Goal: Feedback & Contribution: Contribute content

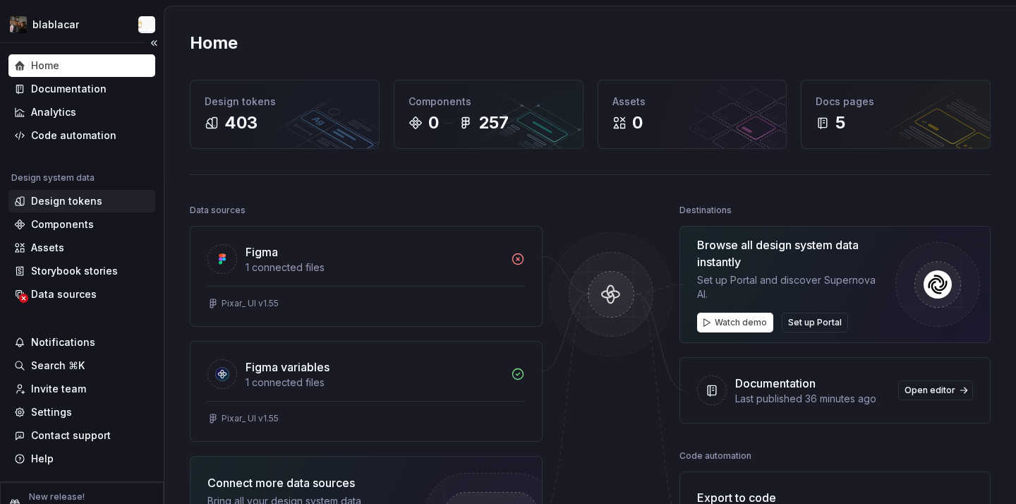
click at [63, 202] on div "Design tokens" at bounding box center [66, 201] width 71 height 14
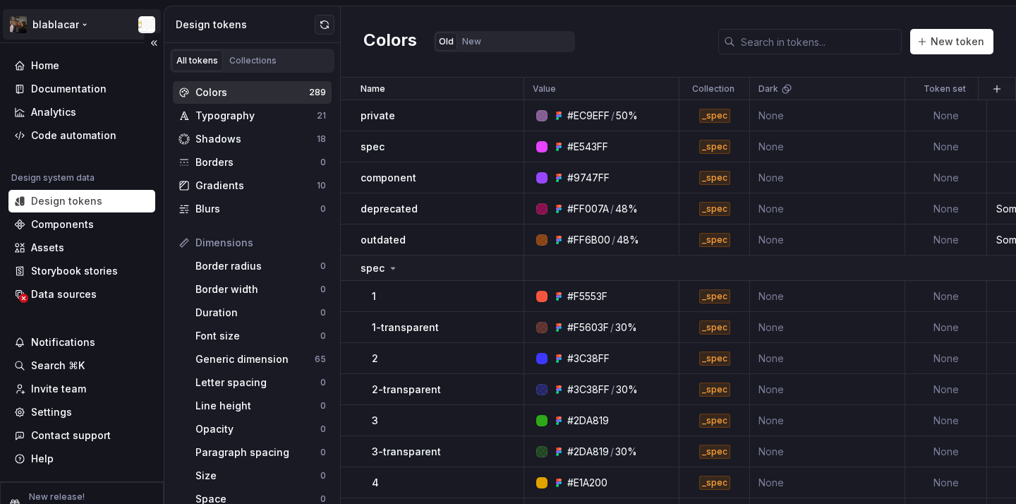
click at [83, 35] on html "blablacar Home Documentation Analytics Code automation Design system data Desig…" at bounding box center [508, 252] width 1016 height 504
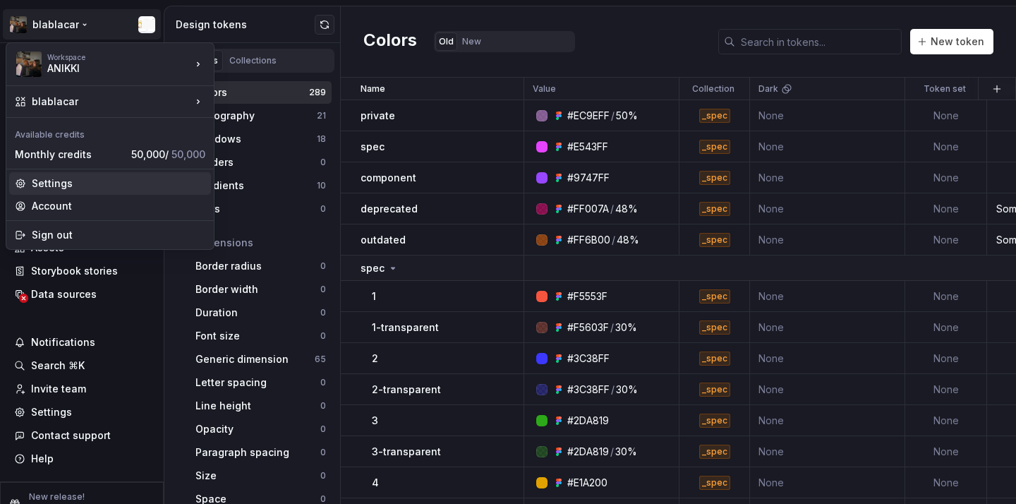
click at [107, 182] on div "Settings" at bounding box center [119, 183] width 174 height 14
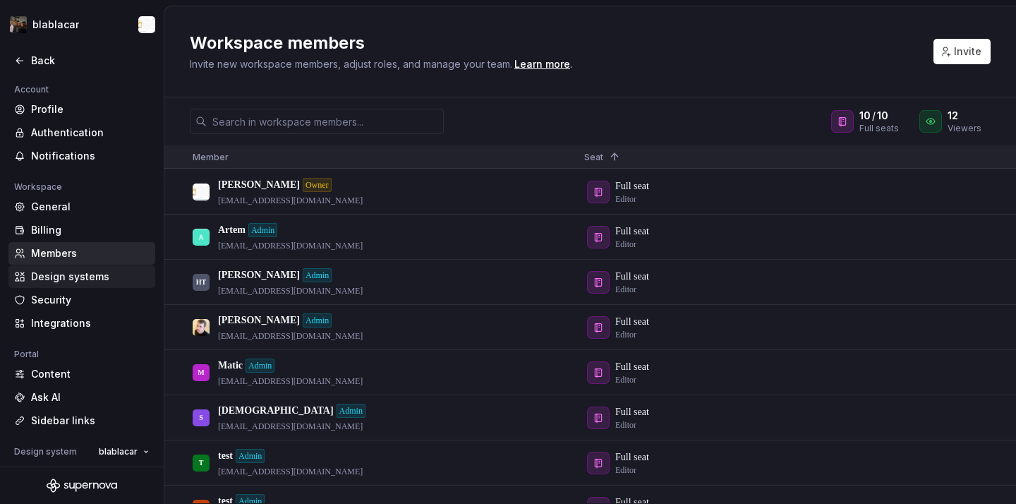
click at [83, 274] on div "Design systems" at bounding box center [90, 276] width 119 height 14
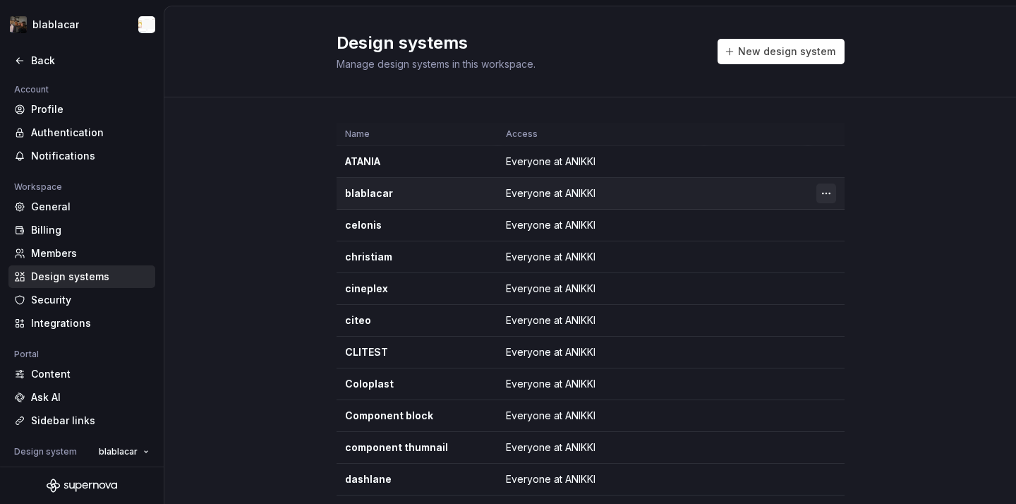
click at [823, 190] on html "blablacar Back Account Profile Authentication Notifications Workspace General B…" at bounding box center [508, 252] width 1016 height 504
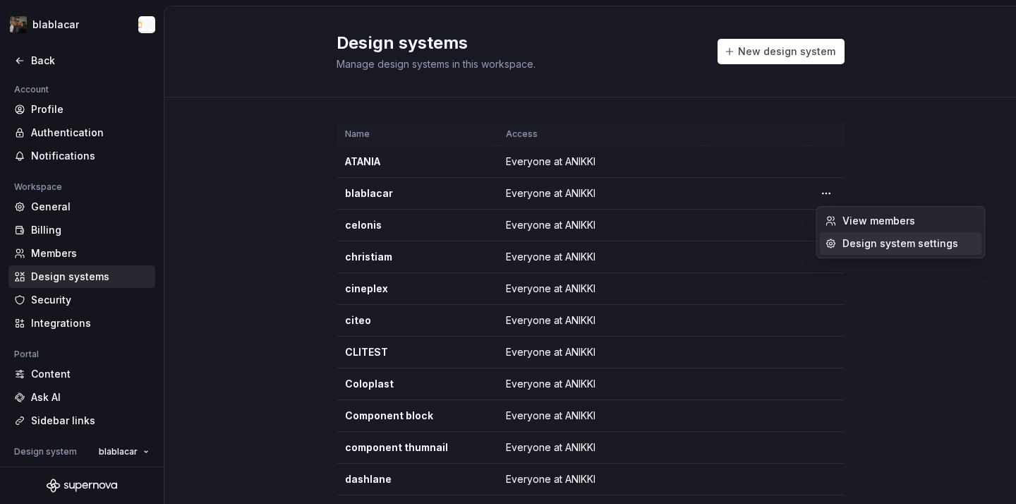
click at [843, 241] on div "Design system settings" at bounding box center [909, 243] width 134 height 14
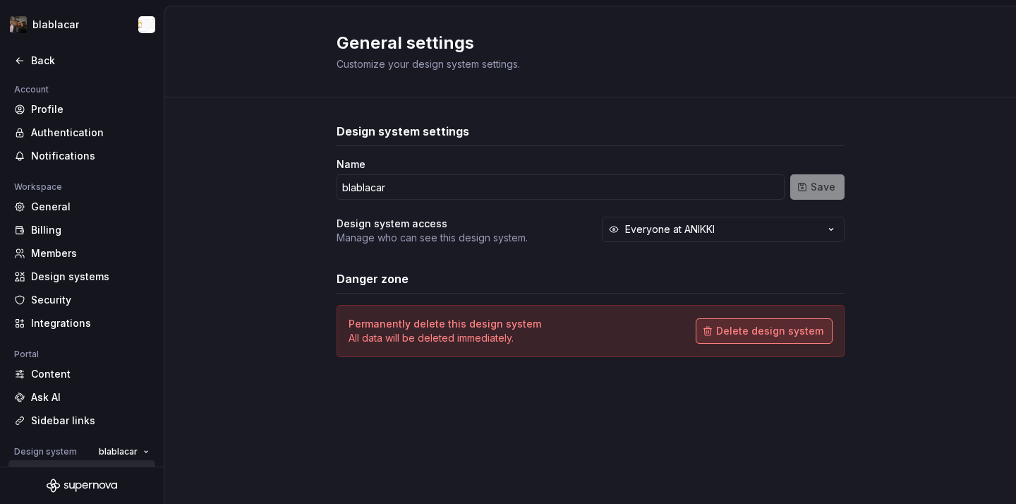
click at [772, 339] on button "Delete design system" at bounding box center [764, 330] width 137 height 25
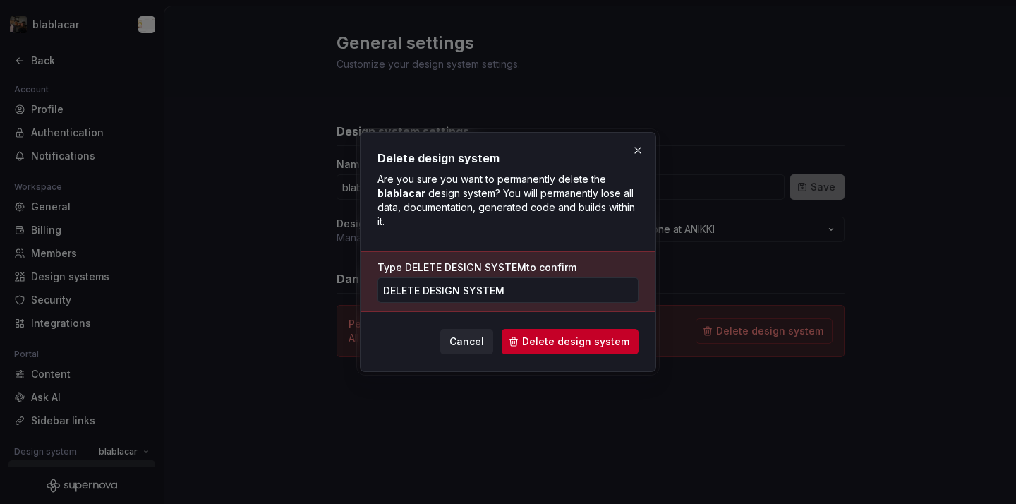
type input "DELETE DESIGN SYSTEM"
click at [641, 353] on div "Delete design system Are you sure you want to permanently delete the blablacar …" at bounding box center [508, 252] width 296 height 240
click at [633, 349] on button "Delete design system" at bounding box center [570, 341] width 137 height 25
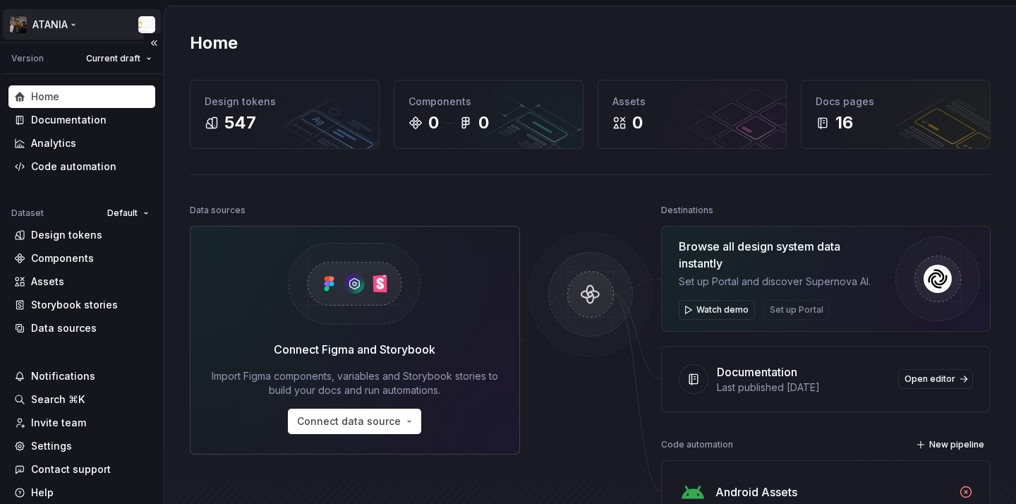
click at [56, 16] on html "ATANIA Version Current draft Home Documentation Analytics Code automation Datas…" at bounding box center [508, 252] width 1016 height 504
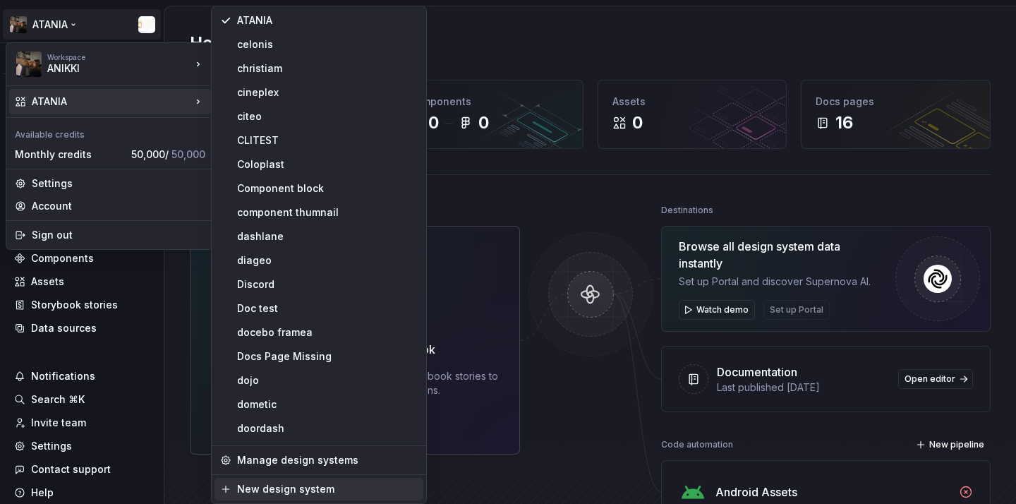
click at [301, 482] on div "New design system" at bounding box center [327, 489] width 181 height 14
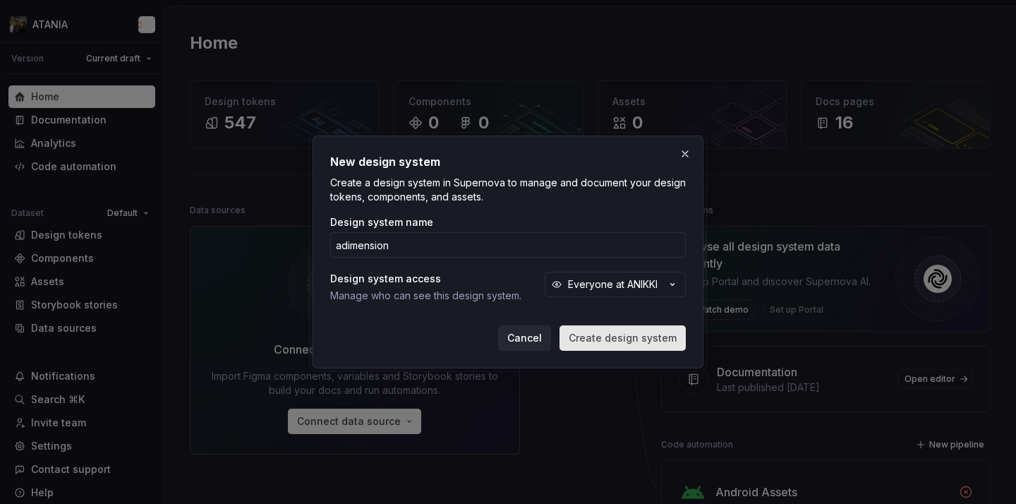
type input "adimension"
click at [581, 336] on span "Create design system" at bounding box center [623, 338] width 108 height 14
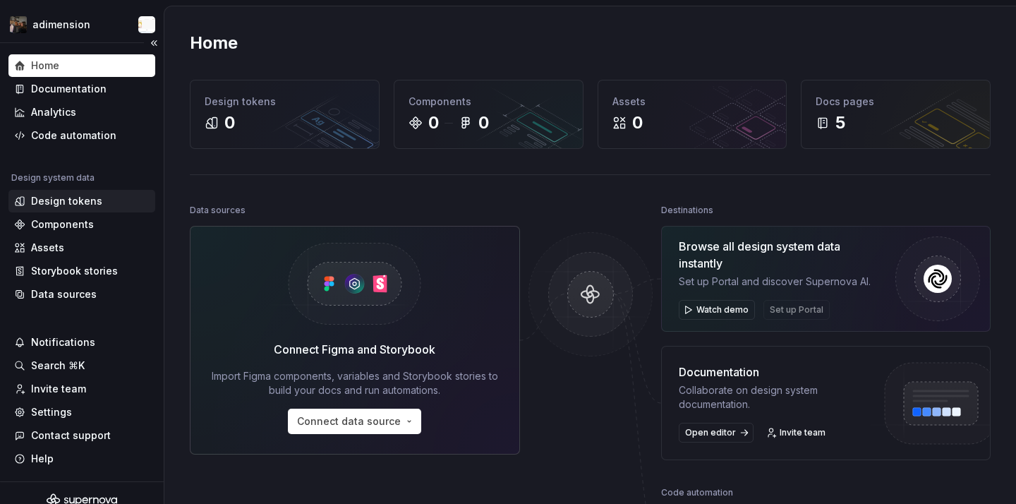
click at [103, 201] on div "Design tokens" at bounding box center [81, 201] width 135 height 14
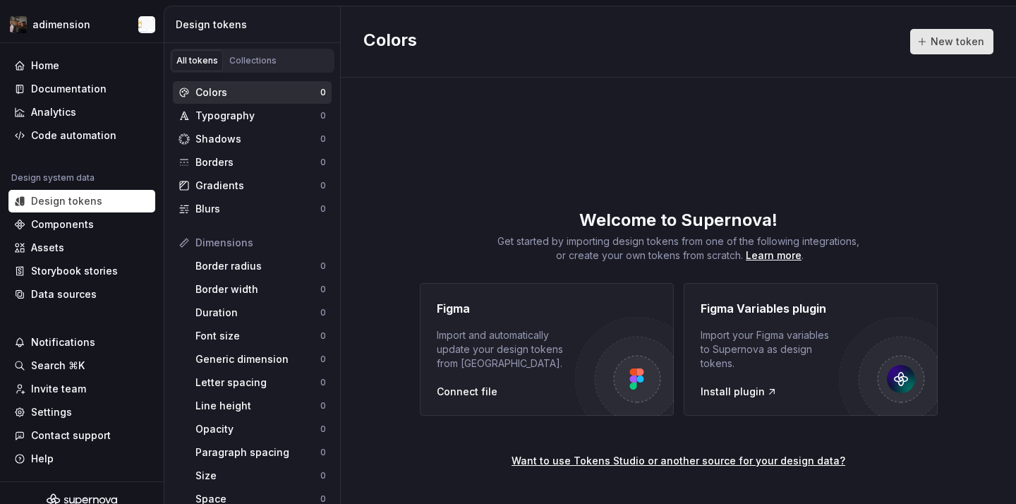
click at [956, 35] on span "New token" at bounding box center [958, 42] width 54 height 14
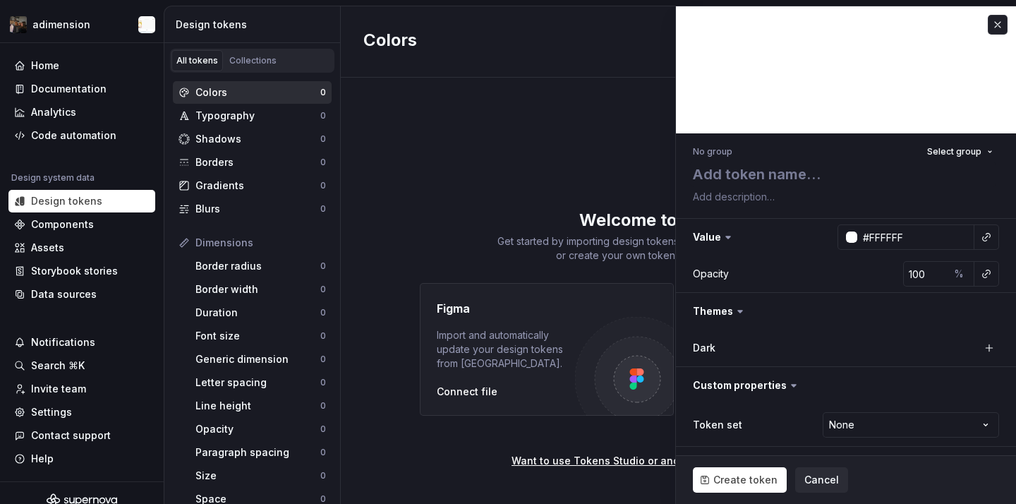
type textarea "*"
type textarea "t"
type textarea "*"
type textarea "te"
type textarea "*"
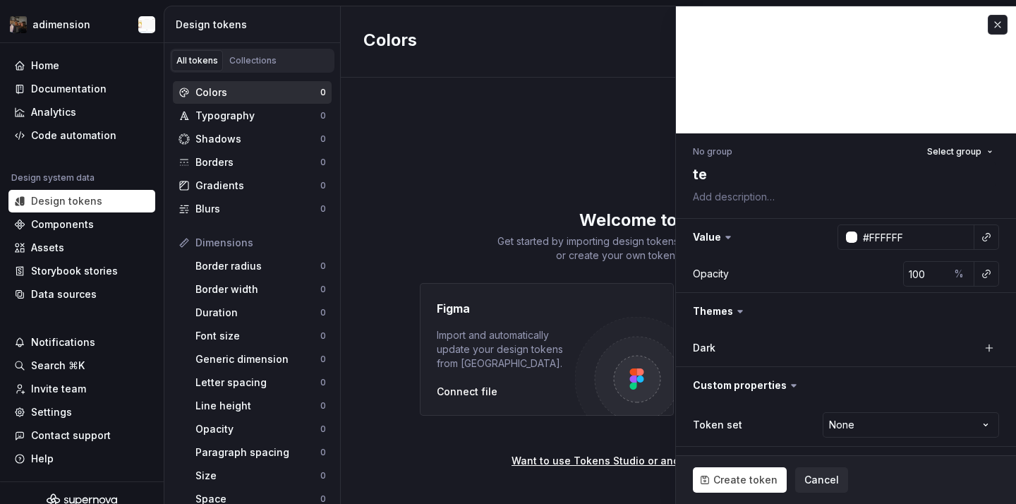
type textarea "tes"
type textarea "*"
type textarea "test"
type textarea "*"
type textarea "test"
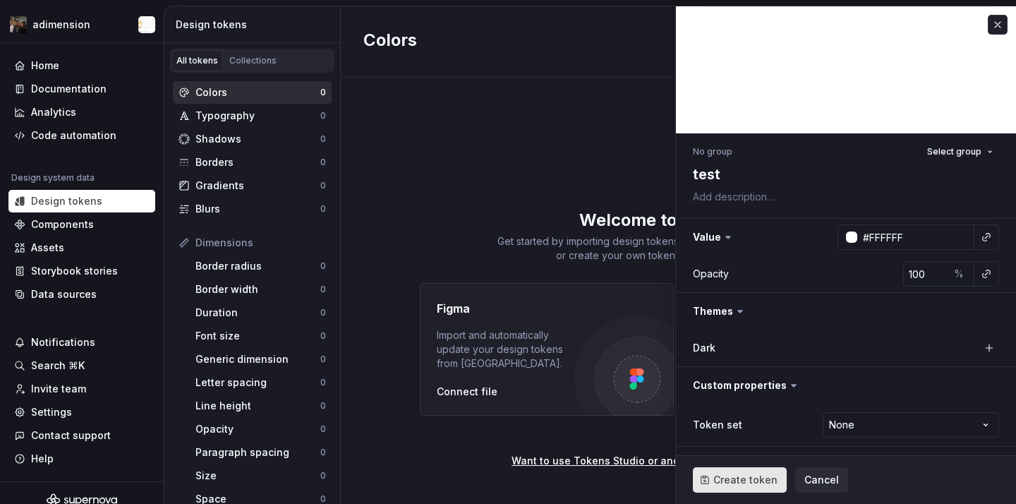
click at [722, 483] on span "Create token" at bounding box center [745, 480] width 64 height 14
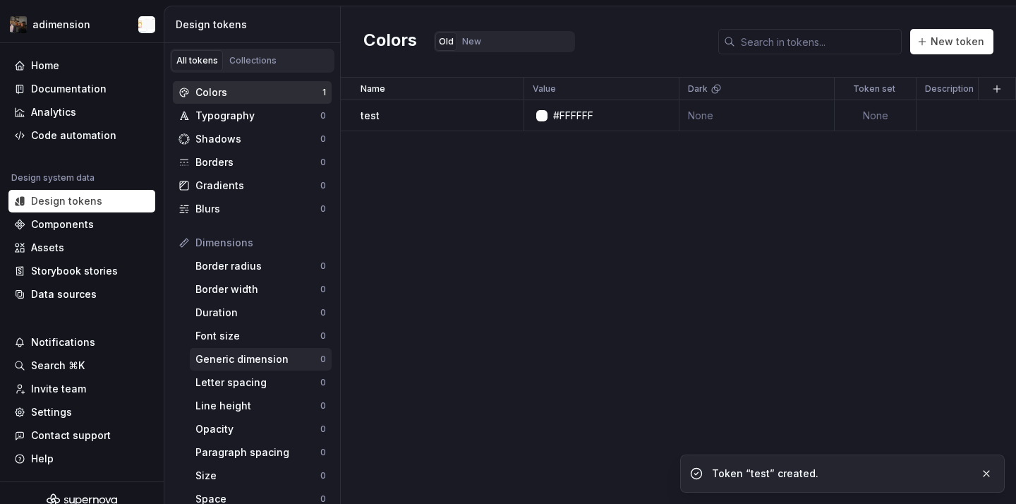
click at [314, 360] on div "Generic dimension" at bounding box center [257, 359] width 125 height 14
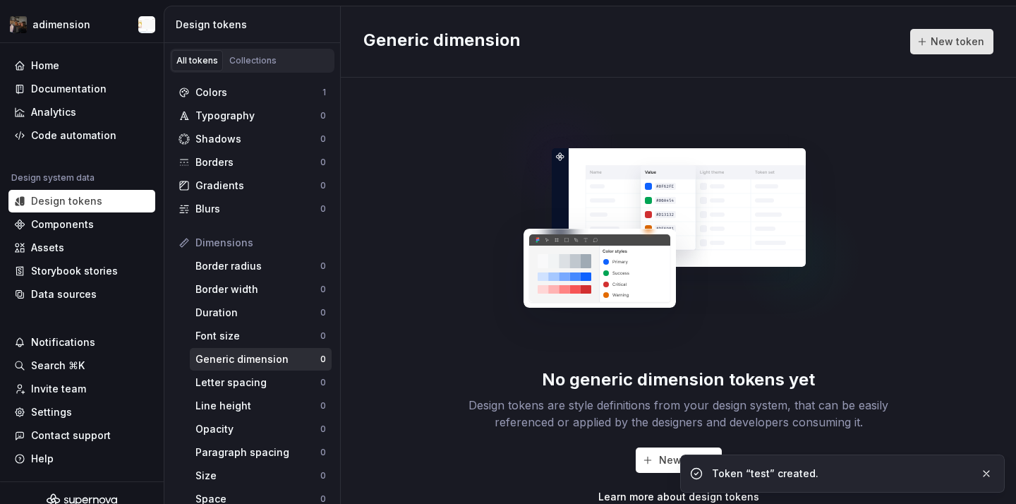
click at [945, 40] on span "New token" at bounding box center [958, 42] width 54 height 14
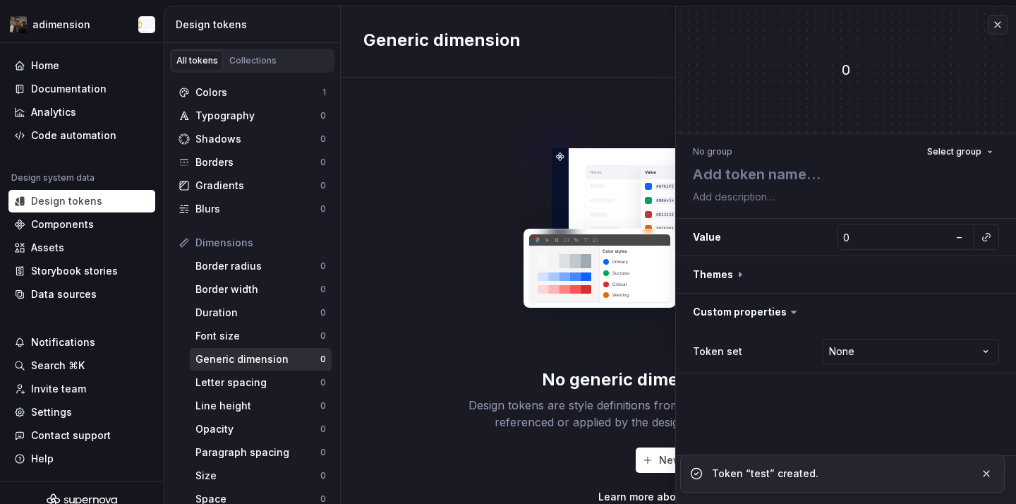
type textarea "*"
type textarea "t"
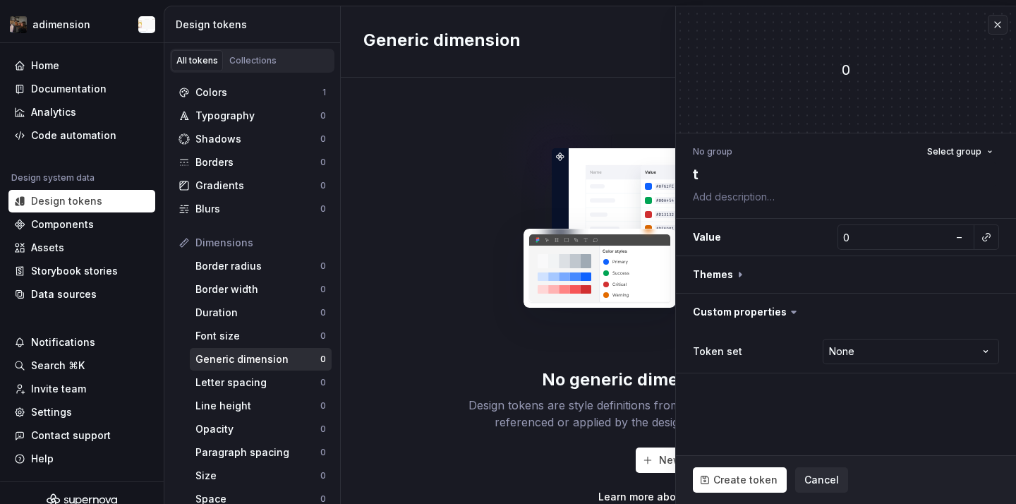
type textarea "*"
type textarea "te"
type textarea "*"
type textarea "tes"
type textarea "*"
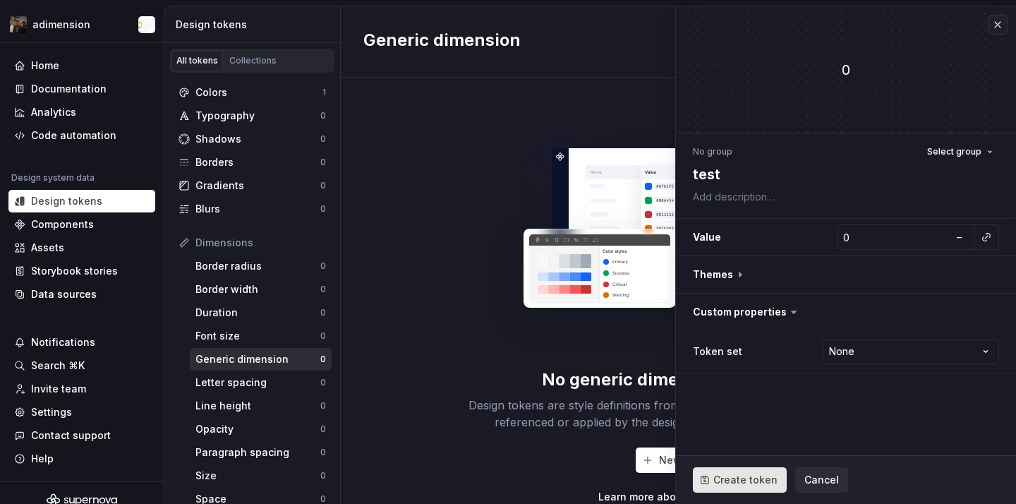
type textarea "test"
click at [751, 475] on span "Create token" at bounding box center [745, 480] width 64 height 14
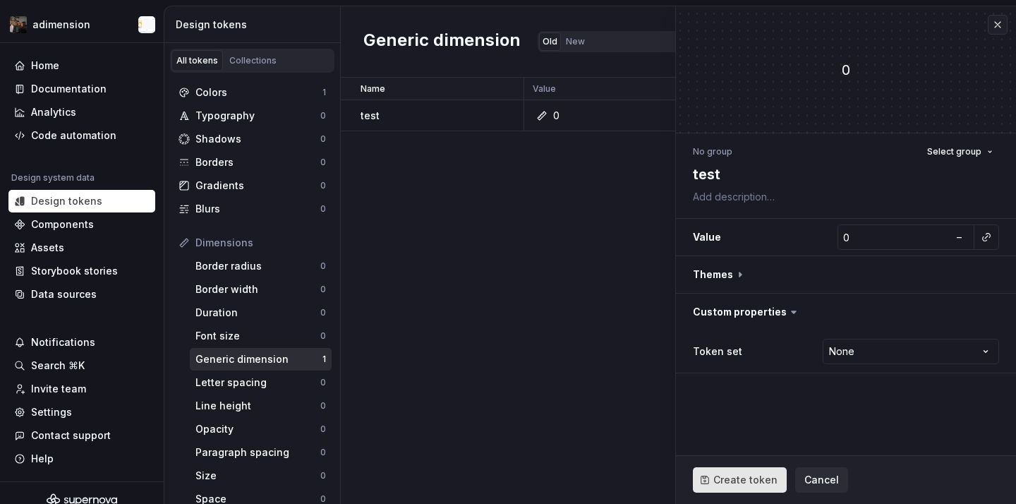
type textarea "*"
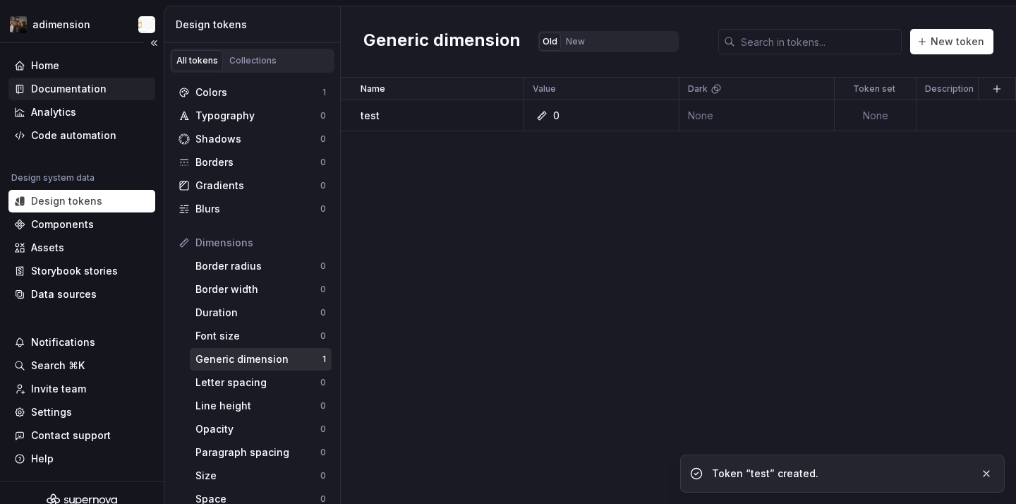
click at [85, 78] on div "Documentation" at bounding box center [81, 89] width 147 height 23
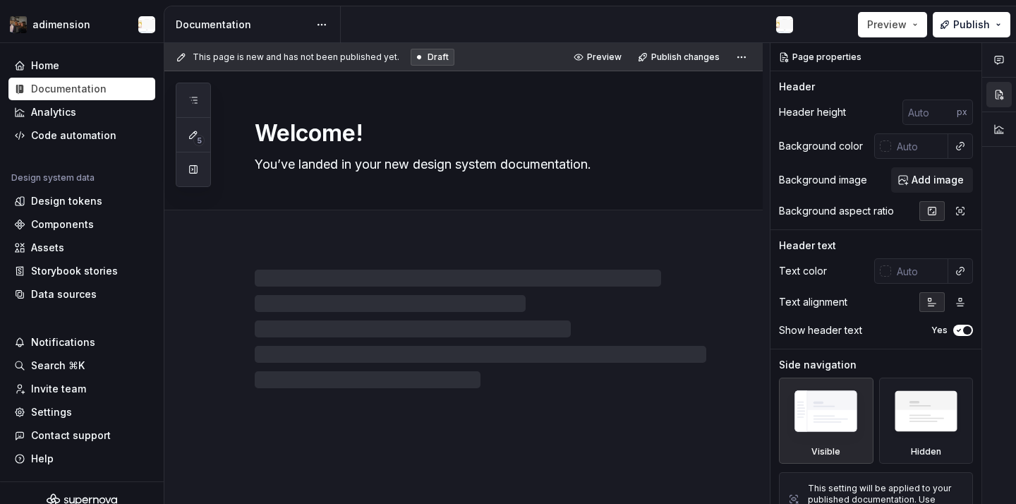
type textarea "*"
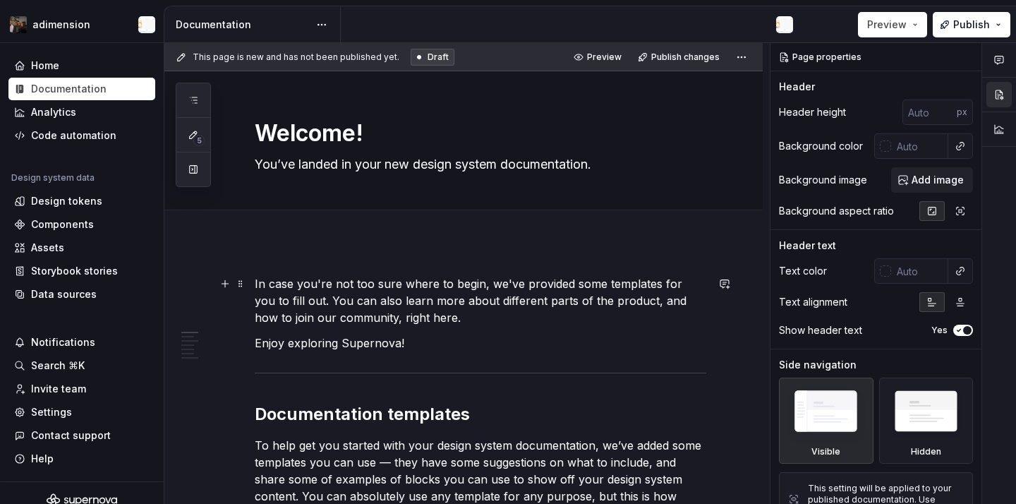
scroll to position [1304, 0]
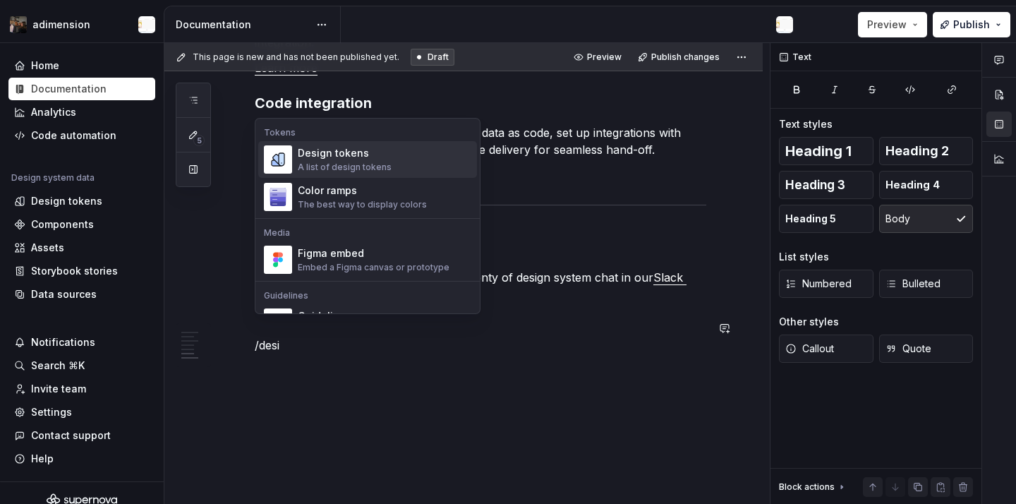
click at [392, 168] on div "Design tokens A list of design tokens" at bounding box center [385, 159] width 174 height 28
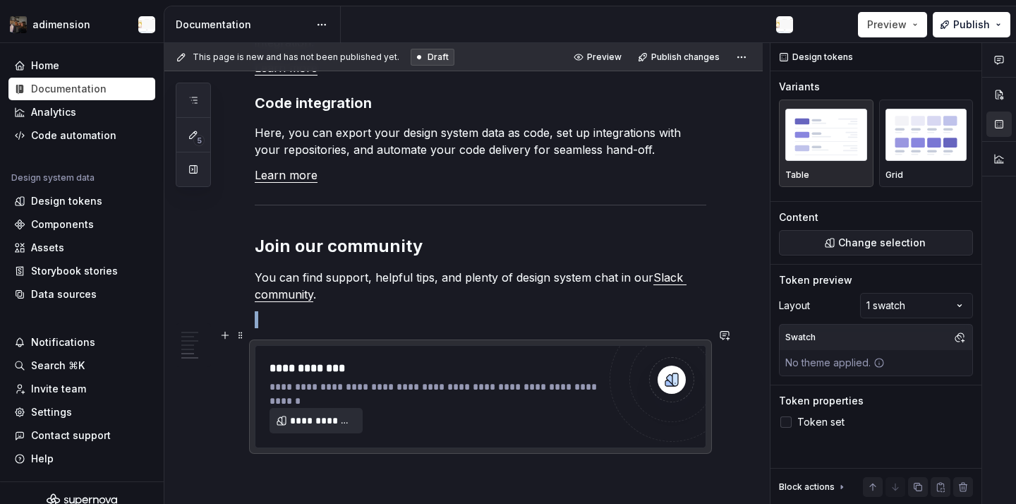
click at [337, 413] on span "**********" at bounding box center [321, 420] width 63 height 14
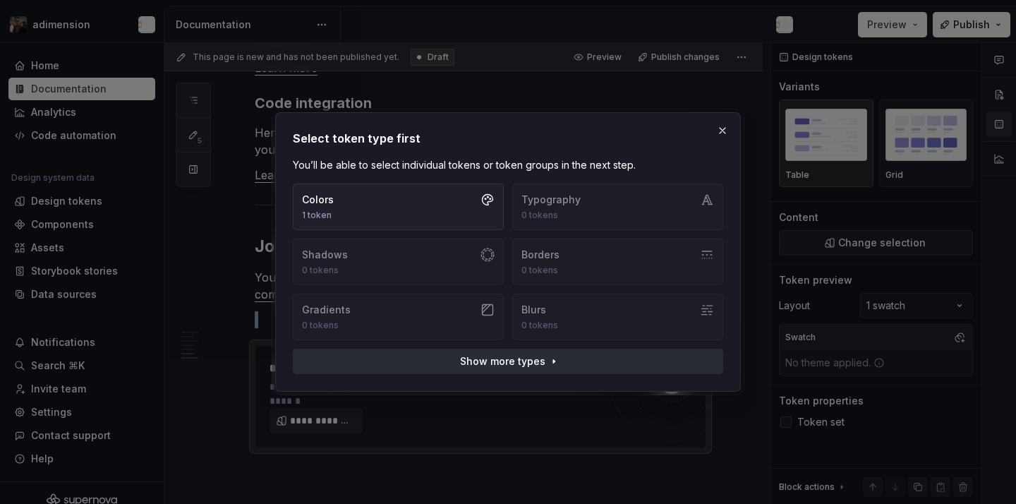
click at [540, 366] on span "Show more types" at bounding box center [502, 361] width 85 height 14
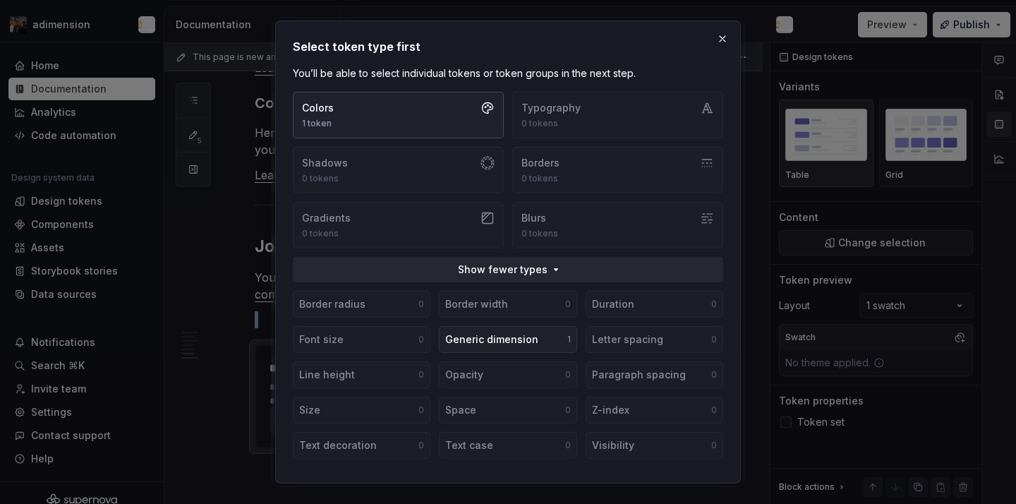
click at [473, 101] on button "Colors 1 token" at bounding box center [398, 115] width 211 height 47
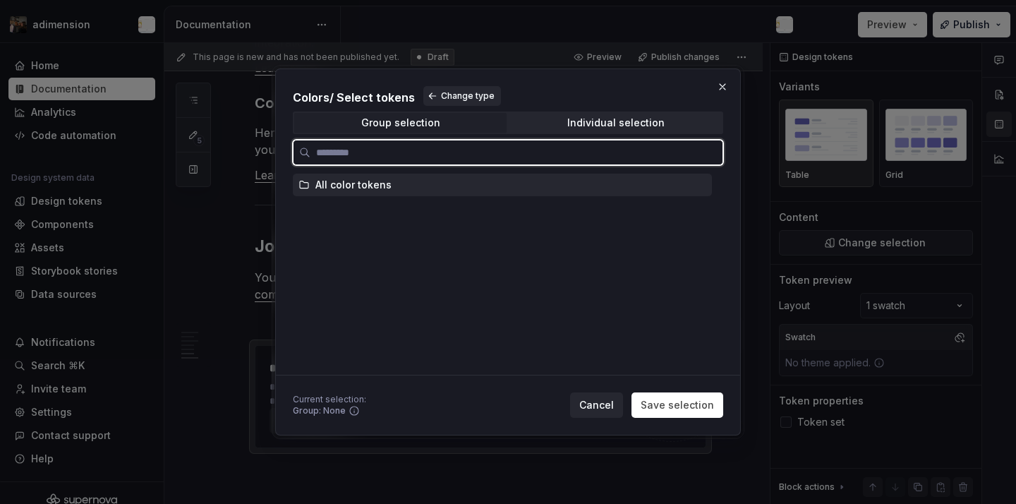
click at [459, 176] on div "All color tokens" at bounding box center [502, 185] width 419 height 23
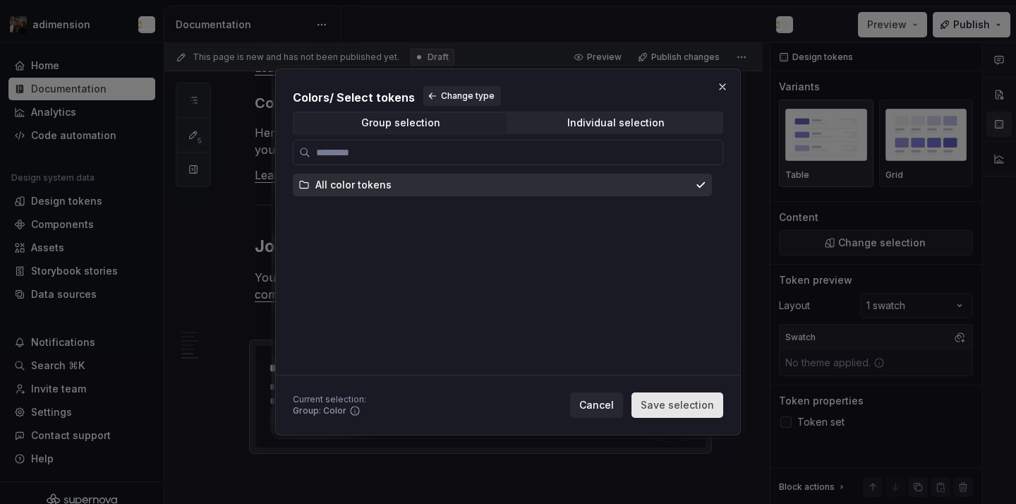
click at [679, 409] on span "Save selection" at bounding box center [677, 405] width 73 height 14
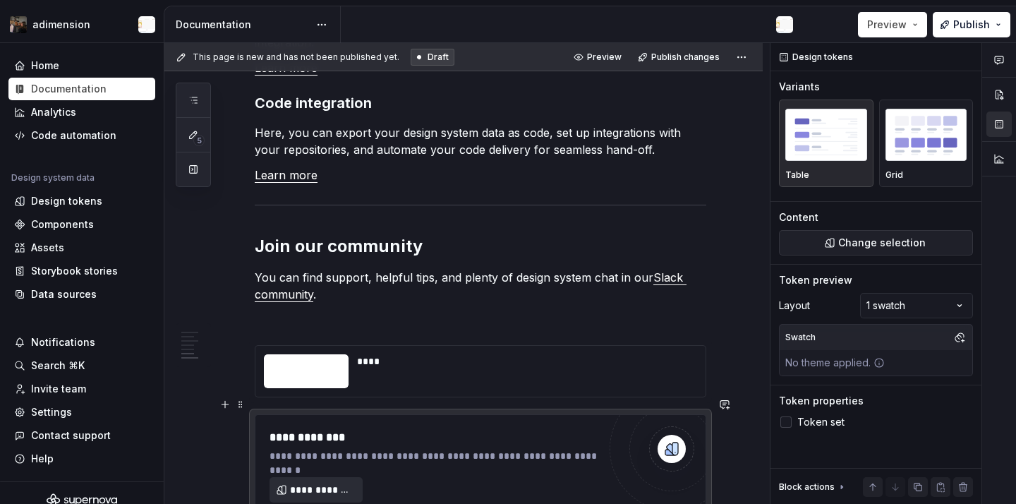
click at [343, 479] on button "**********" at bounding box center [315, 489] width 93 height 25
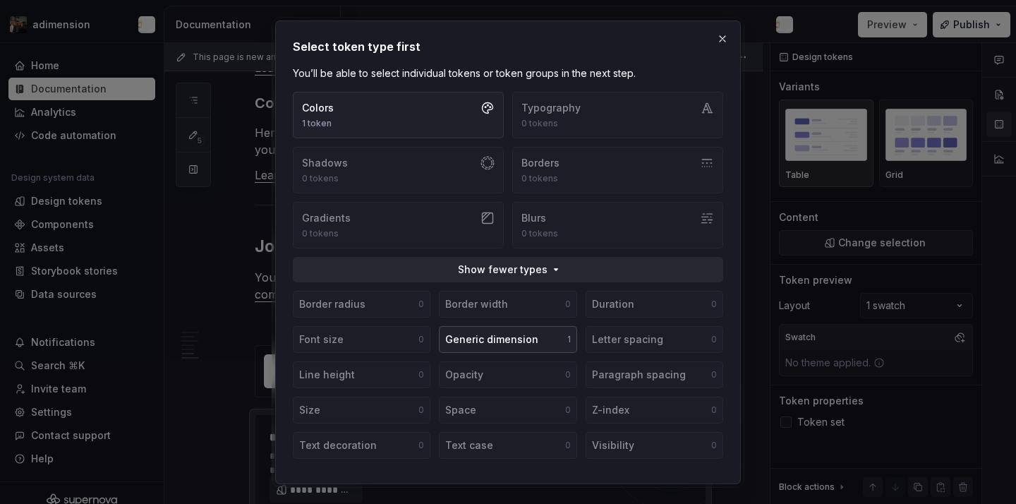
click at [475, 330] on button "Generic dimension 1" at bounding box center [508, 339] width 138 height 27
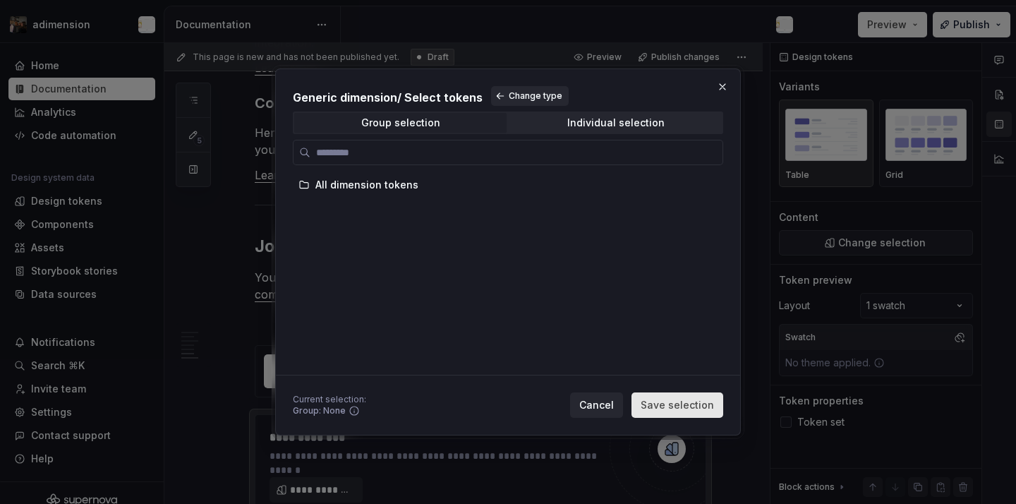
click at [674, 401] on span "Save selection" at bounding box center [677, 405] width 73 height 14
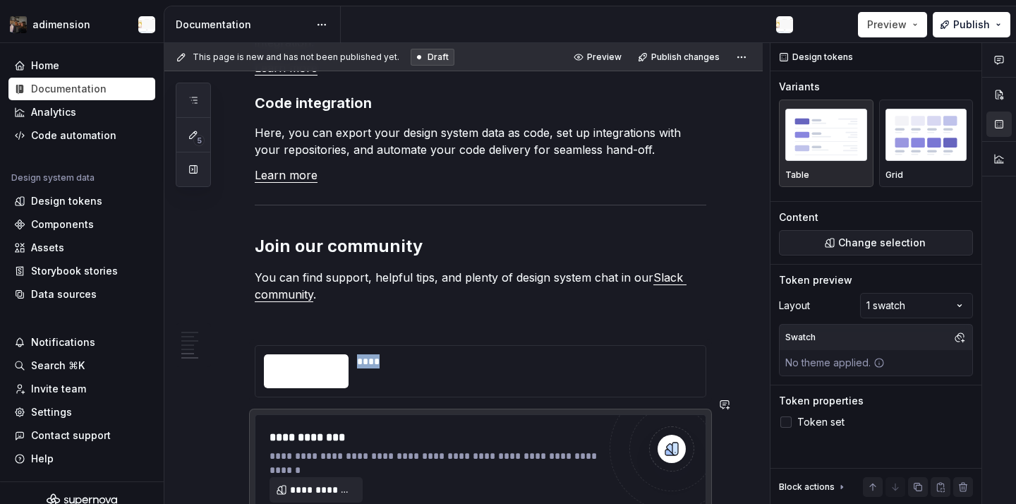
scroll to position [1468, 0]
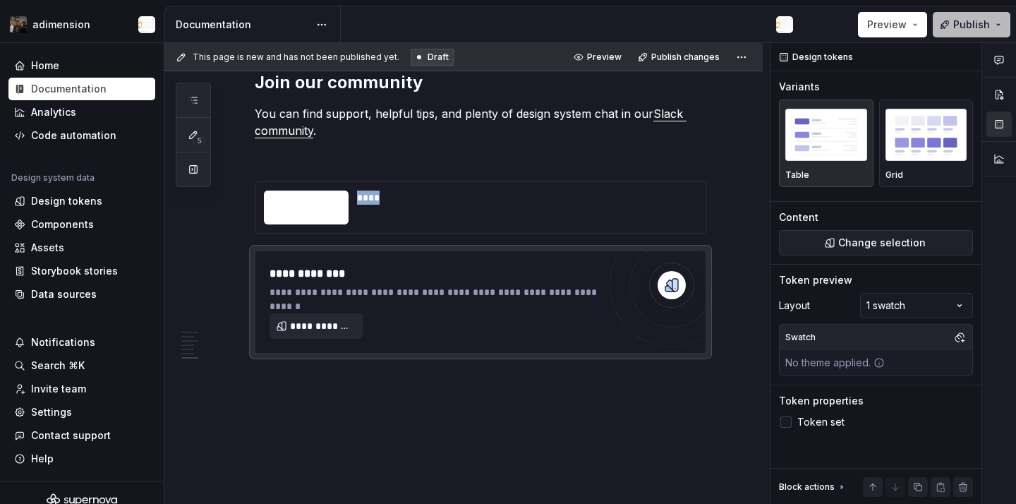
click at [957, 20] on span "Publish" at bounding box center [971, 25] width 37 height 14
click at [359, 314] on button "**********" at bounding box center [315, 325] width 93 height 25
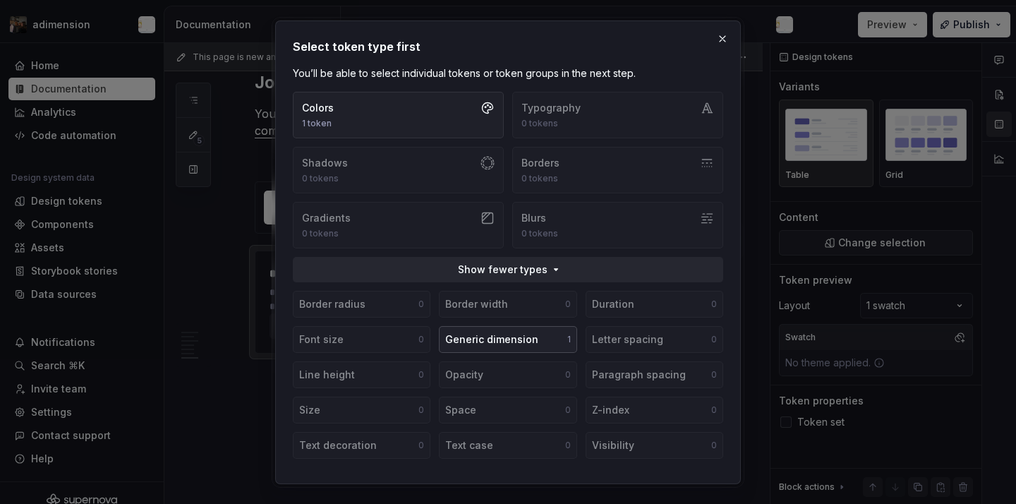
click at [521, 337] on div "Generic dimension" at bounding box center [491, 339] width 93 height 14
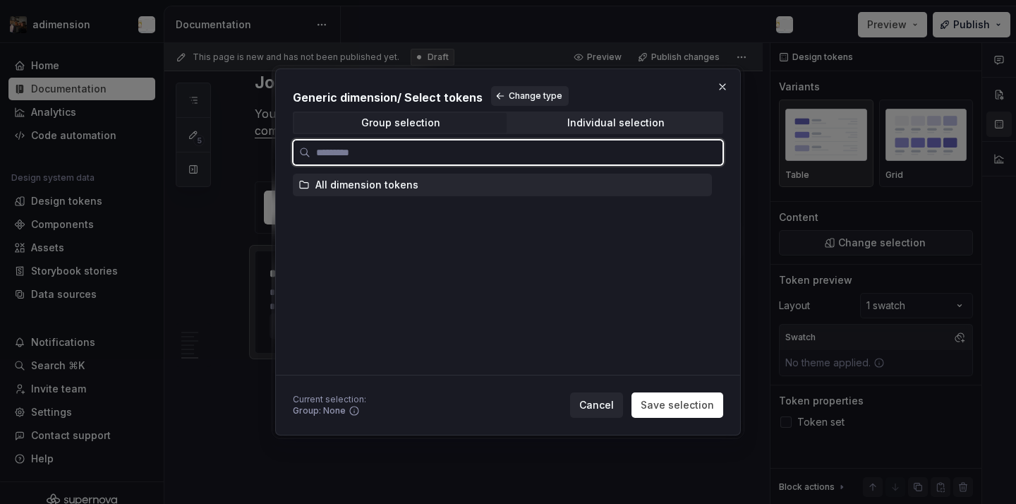
click at [488, 185] on div "All dimension tokens" at bounding box center [502, 185] width 419 height 23
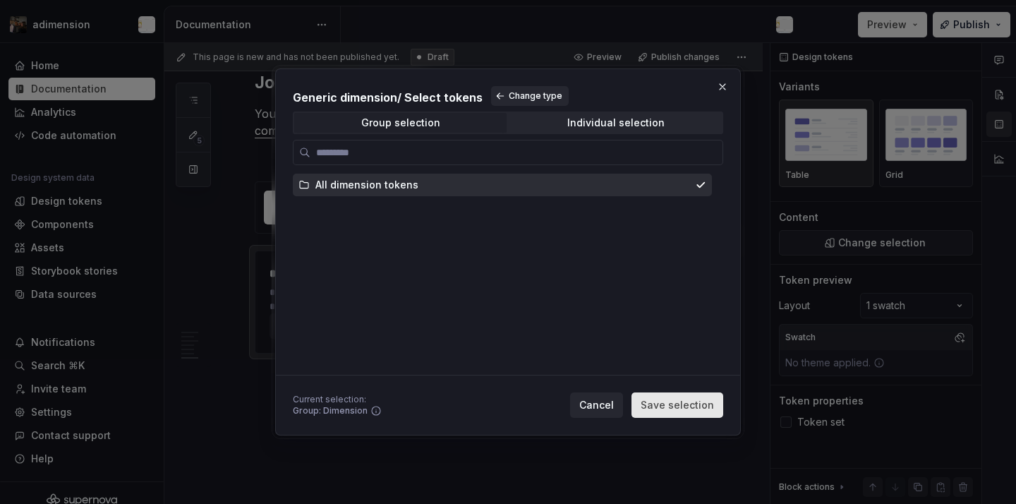
click at [693, 409] on span "Save selection" at bounding box center [677, 405] width 73 height 14
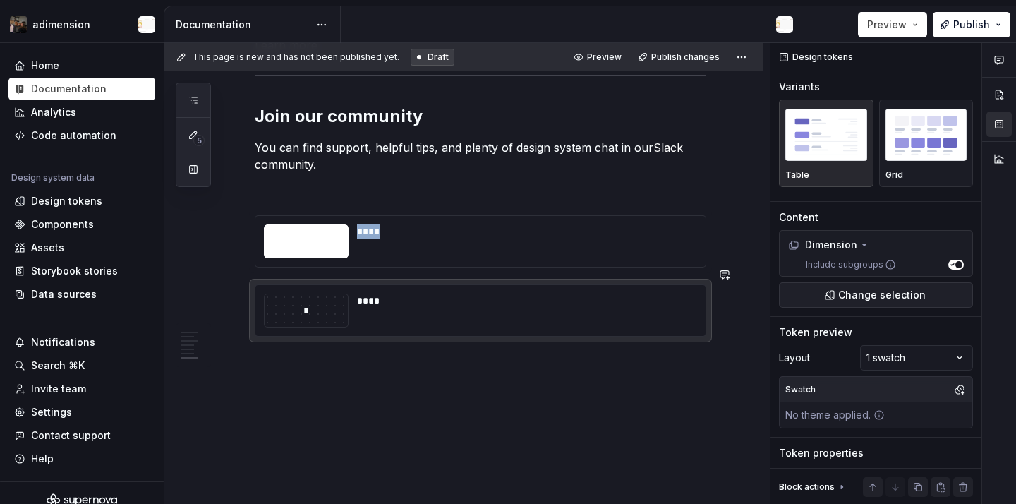
scroll to position [1417, 0]
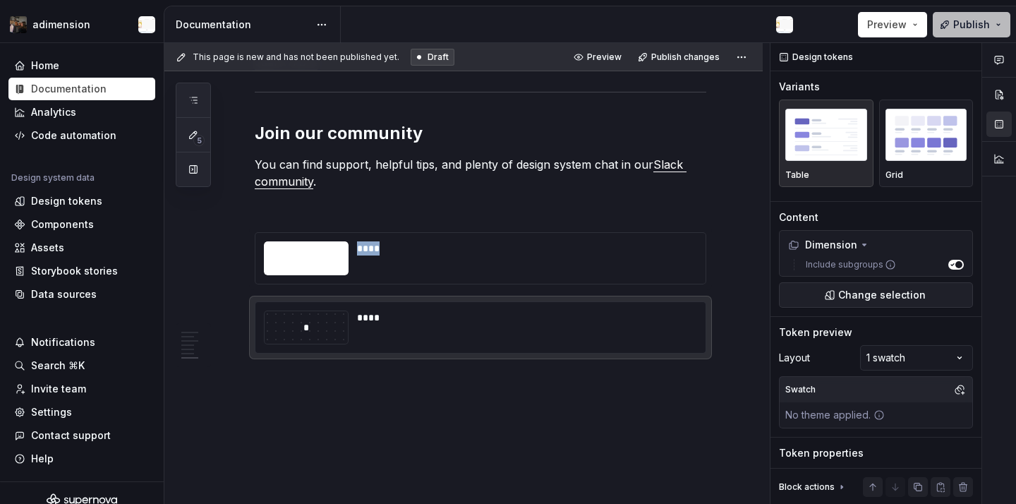
click at [955, 20] on span "Publish" at bounding box center [971, 25] width 37 height 14
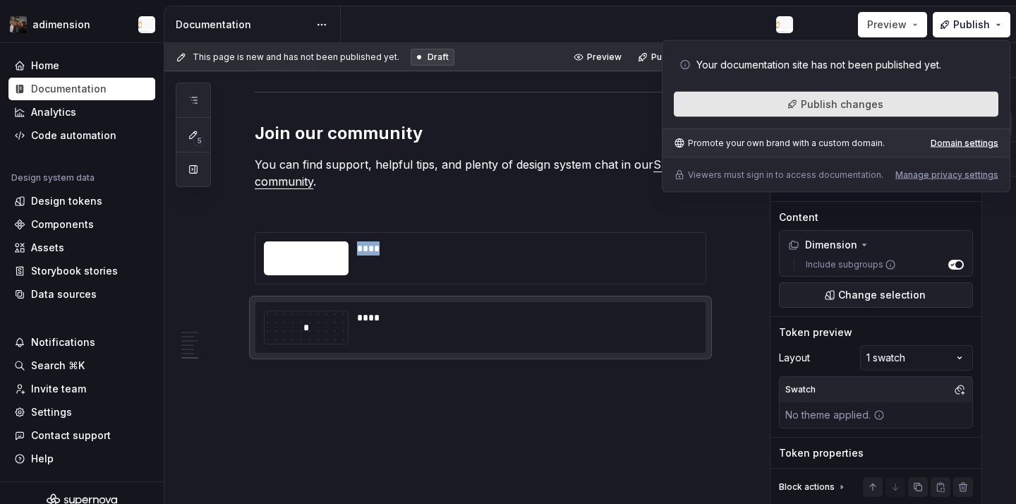
click at [842, 107] on span "Publish changes" at bounding box center [842, 104] width 83 height 14
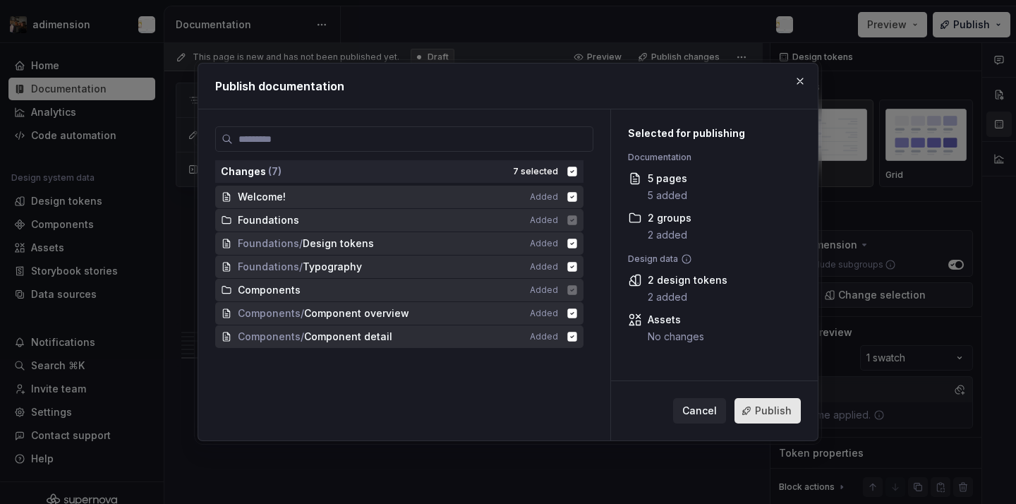
click at [765, 411] on span "Publish" at bounding box center [773, 411] width 37 height 14
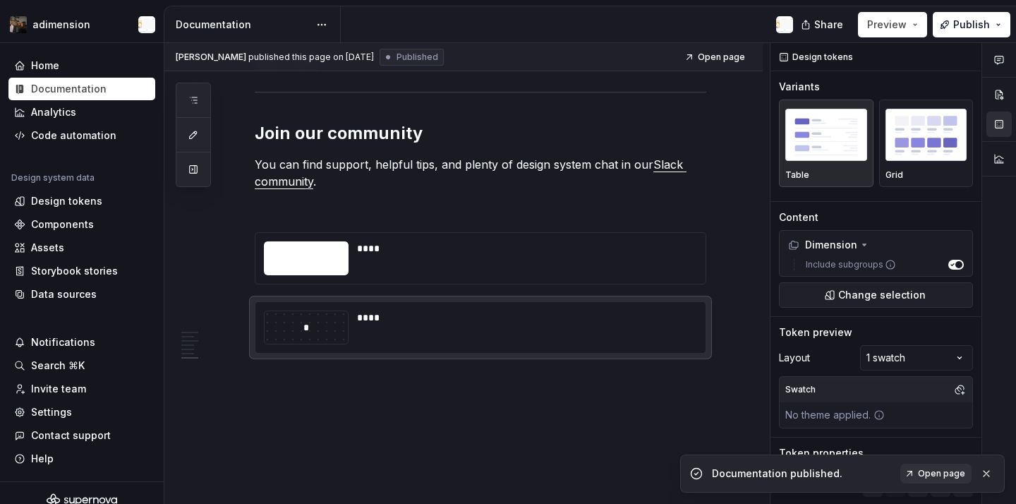
click at [944, 484] on div "Documentation published. Open page" at bounding box center [842, 473] width 325 height 38
click at [934, 477] on span "Open page" at bounding box center [941, 473] width 47 height 11
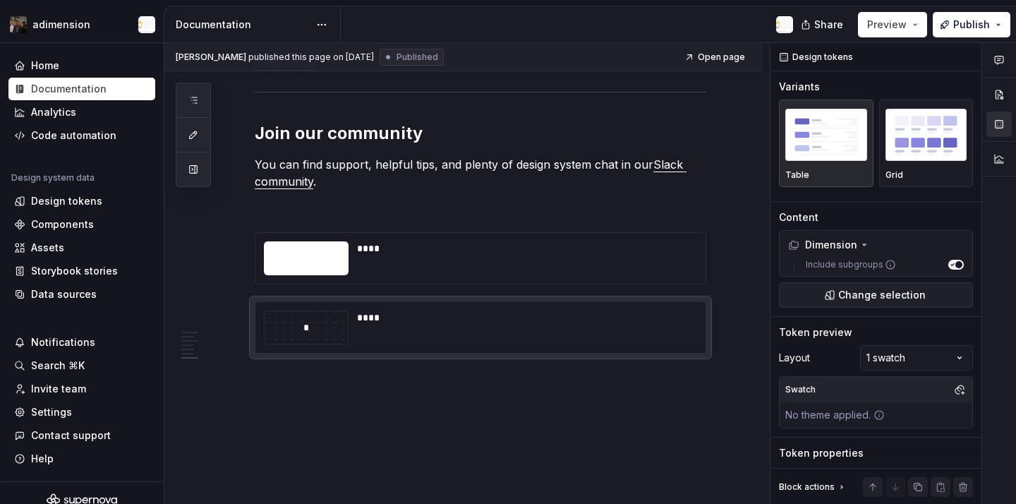
type textarea "*"
click at [92, 196] on div "Design tokens" at bounding box center [66, 201] width 71 height 14
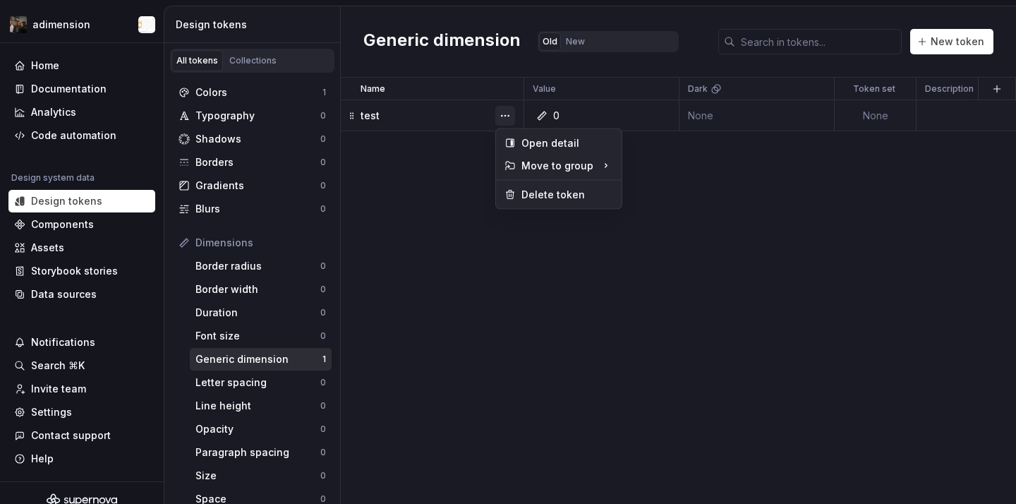
click at [508, 116] on button "button" at bounding box center [505, 116] width 20 height 20
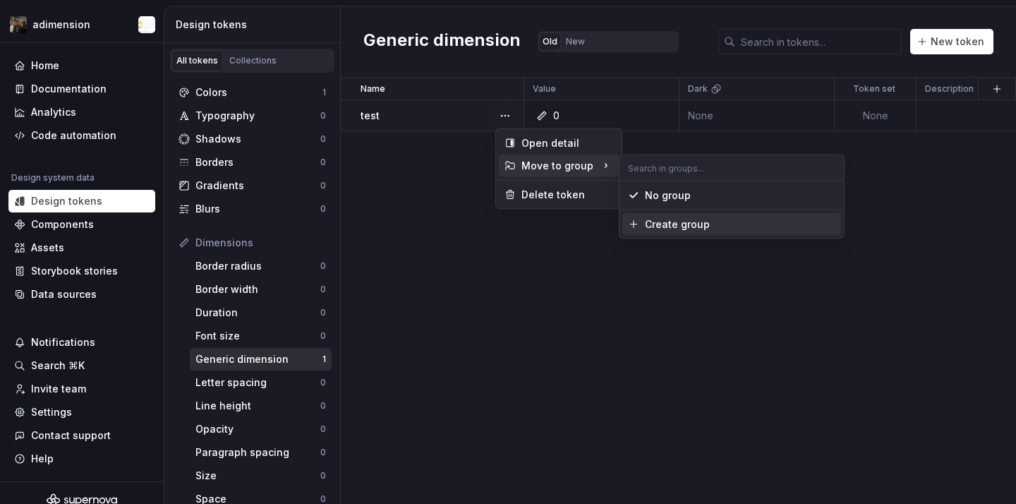
click at [658, 219] on div "Create group" at bounding box center [677, 224] width 65 height 14
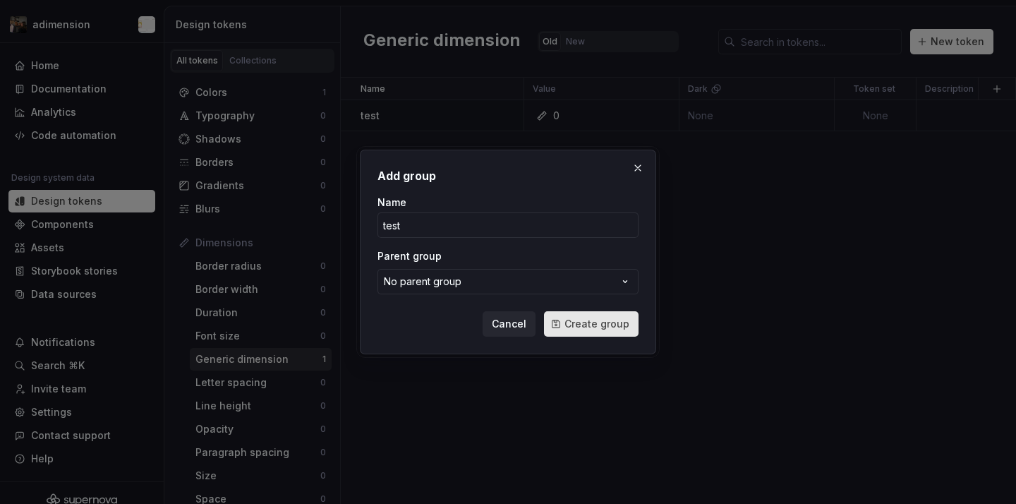
type input "test"
click at [580, 319] on span "Create group" at bounding box center [596, 324] width 65 height 14
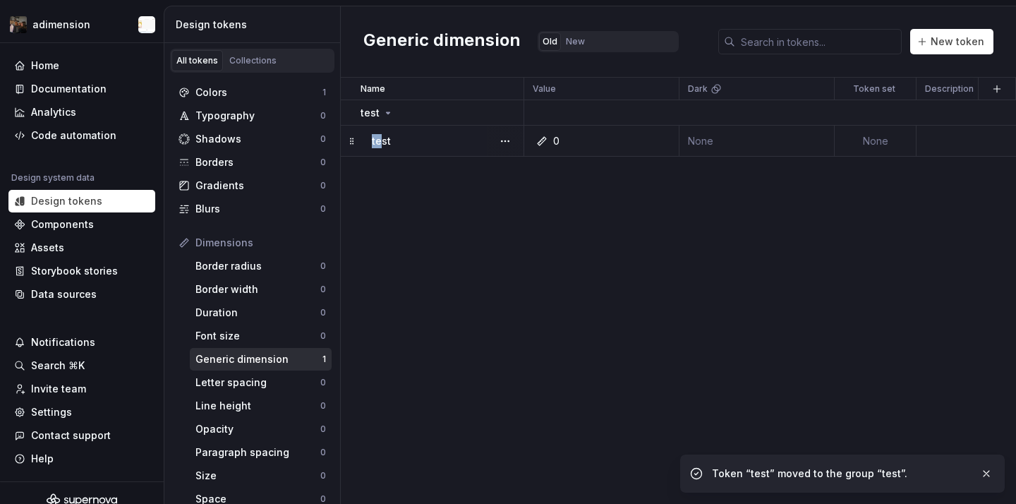
drag, startPoint x: 379, startPoint y: 140, endPoint x: 377, endPoint y: 132, distance: 7.9
click at [377, 132] on td "test" at bounding box center [432, 141] width 183 height 31
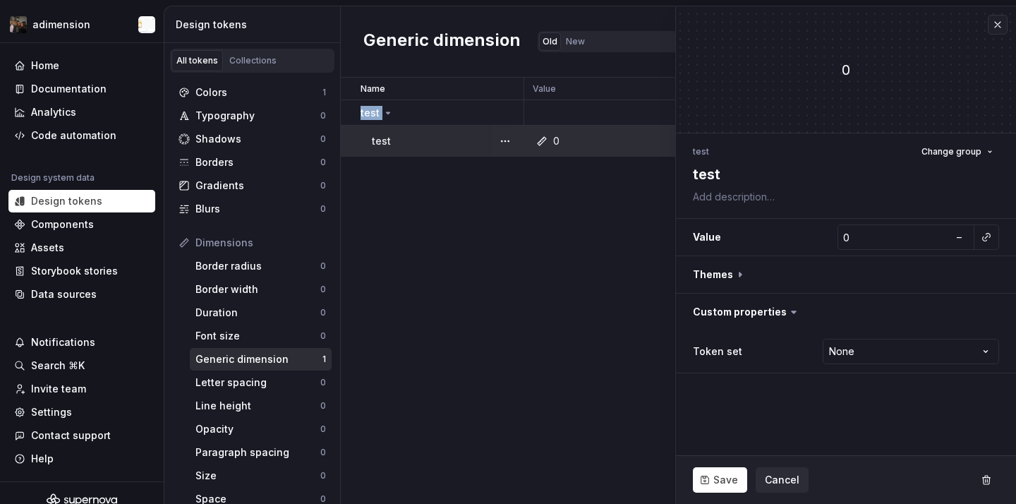
drag, startPoint x: 356, startPoint y: 139, endPoint x: 351, endPoint y: 128, distance: 12.3
click at [351, 105] on tbody "test test 0 None None 2 minutes ago" at bounding box center [768, 128] width 854 height 56
click at [349, 142] on td "test" at bounding box center [432, 141] width 183 height 31
click at [420, 208] on div "Name Value Dark Token set Description Last updated test test 0 None None 2 minu…" at bounding box center [678, 291] width 675 height 426
click at [998, 31] on button "button" at bounding box center [998, 25] width 20 height 20
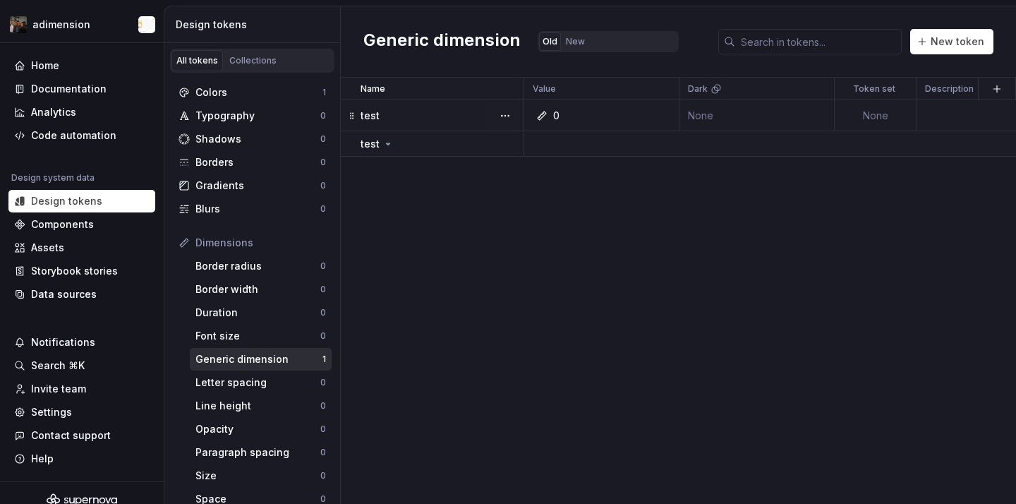
click at [433, 228] on div "Name Value Dark Token set Description Last updated test 0 None None less than a…" at bounding box center [678, 291] width 675 height 426
click at [384, 119] on div "test" at bounding box center [442, 116] width 162 height 14
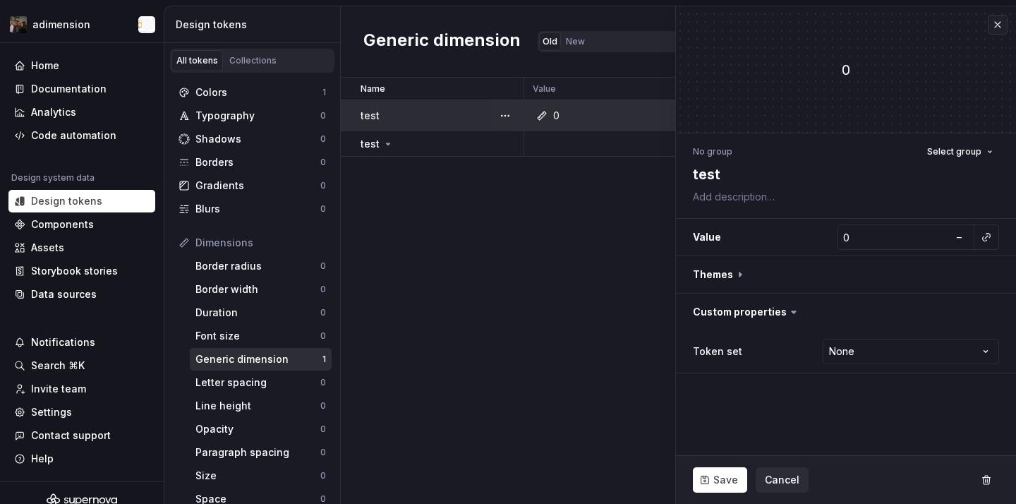
click at [348, 115] on td "test" at bounding box center [432, 115] width 183 height 31
click at [395, 180] on div "Name Value Dark Token set Description Last updated test 0 None None less than a…" at bounding box center [678, 291] width 675 height 426
click at [1000, 22] on button "button" at bounding box center [998, 25] width 20 height 20
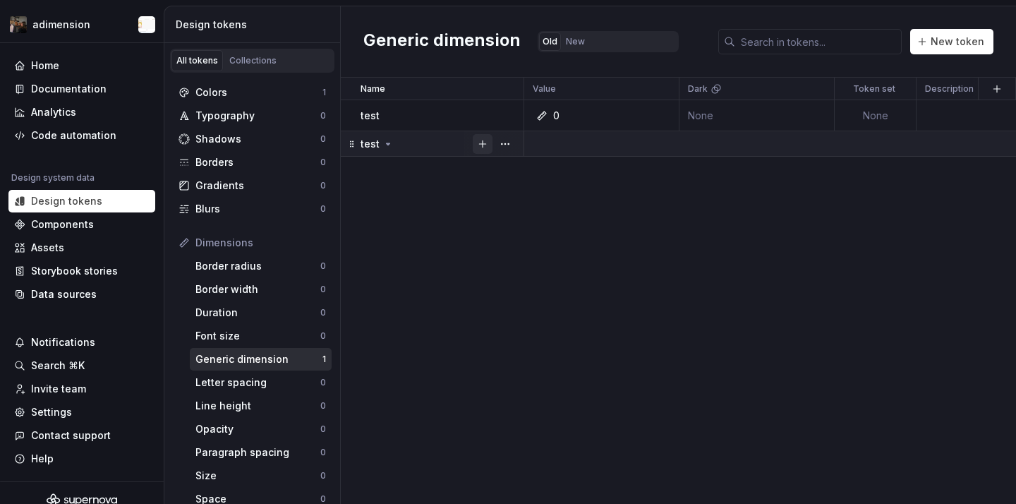
click at [482, 142] on button "button" at bounding box center [483, 144] width 20 height 20
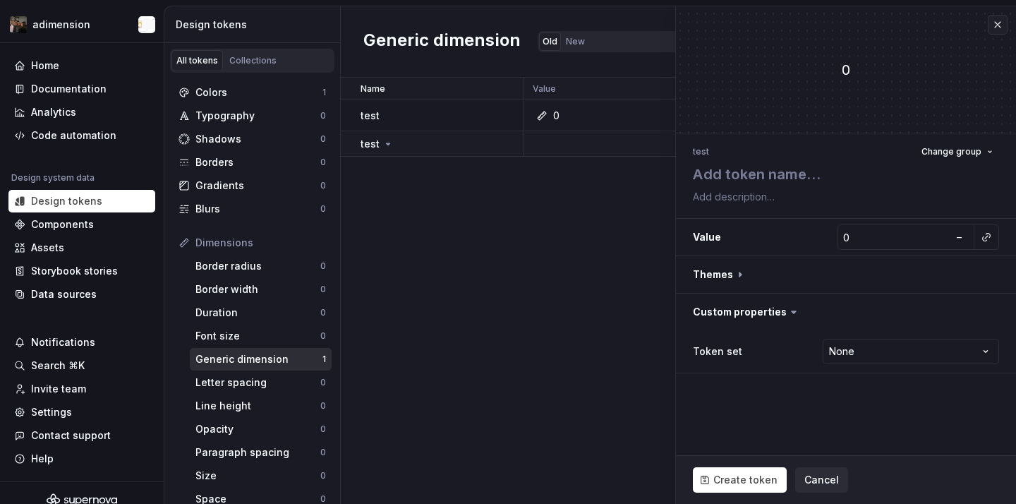
type textarea "*"
type textarea "t"
type textarea "*"
type textarea "te"
type textarea "*"
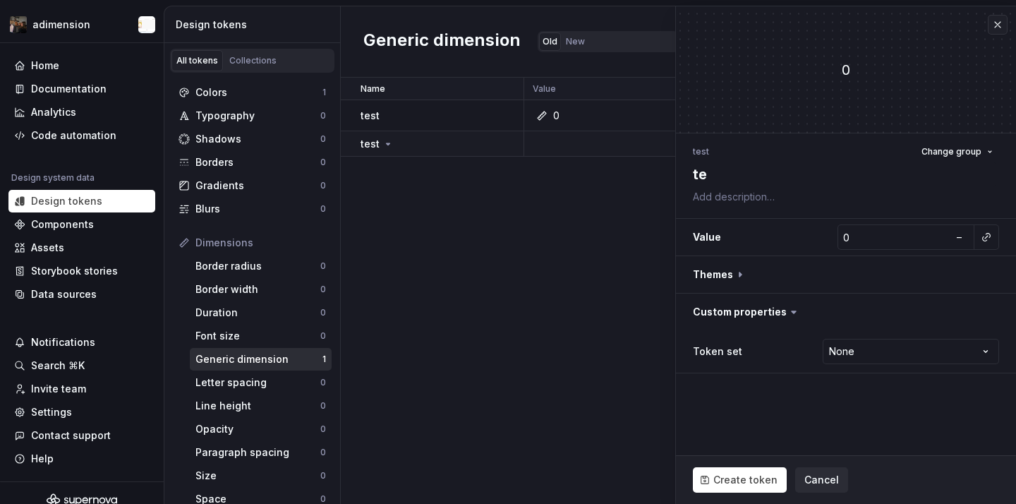
type textarea "tes"
type textarea "*"
type textarea "test"
click at [737, 482] on span "Create token" at bounding box center [745, 480] width 64 height 14
type textarea "*"
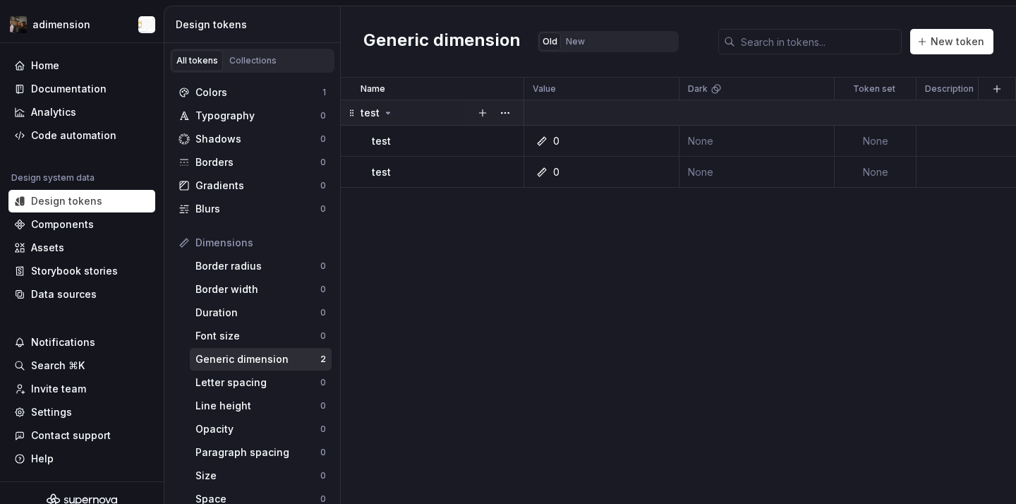
click at [385, 109] on icon at bounding box center [387, 112] width 11 height 11
drag, startPoint x: 677, startPoint y: 86, endPoint x: 581, endPoint y: 90, distance: 96.7
click at [581, 90] on div "Value" at bounding box center [559, 89] width 71 height 23
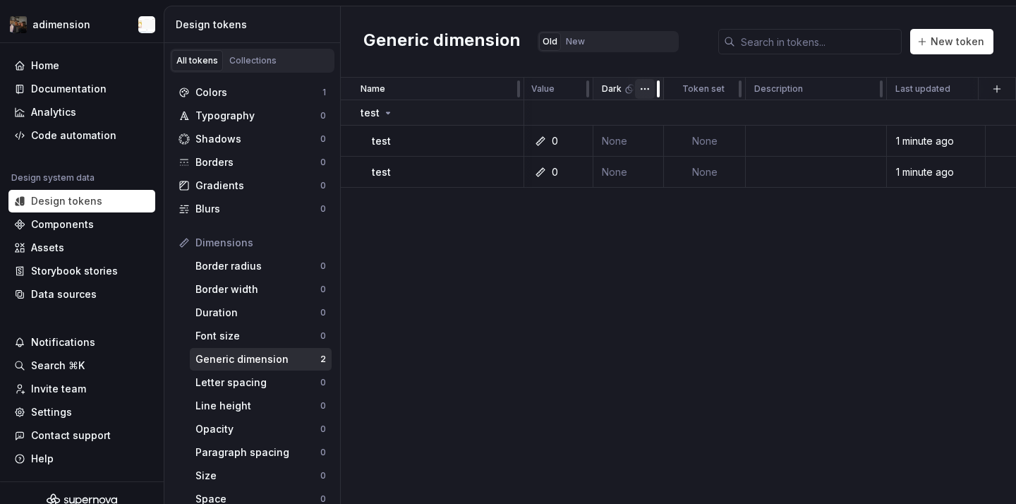
drag, startPoint x: 747, startPoint y: 89, endPoint x: 650, endPoint y: 97, distance: 97.7
click at [650, 97] on div "Dark" at bounding box center [628, 89] width 71 height 23
drag, startPoint x: 882, startPoint y: 91, endPoint x: 811, endPoint y: 94, distance: 70.6
click at [811, 94] on div at bounding box center [812, 88] width 3 height 17
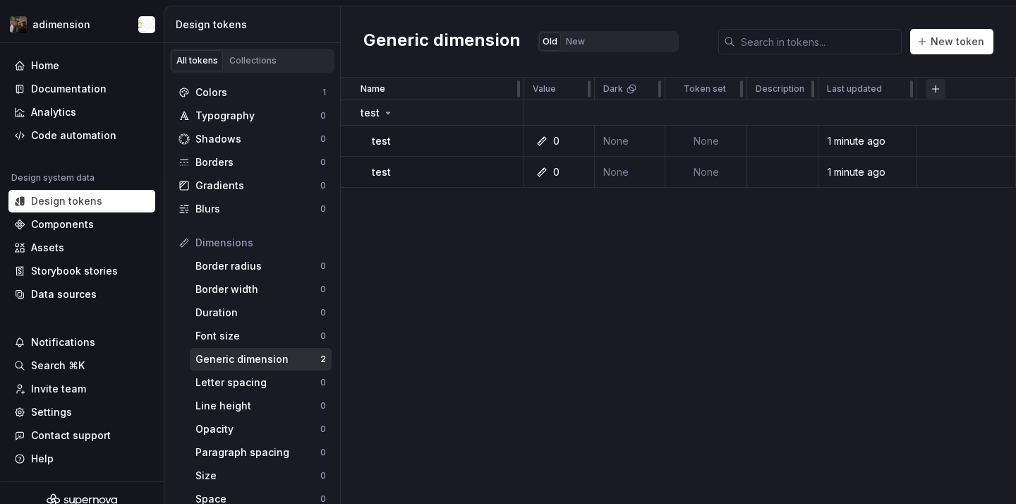
click at [927, 92] on button "button" at bounding box center [936, 89] width 20 height 20
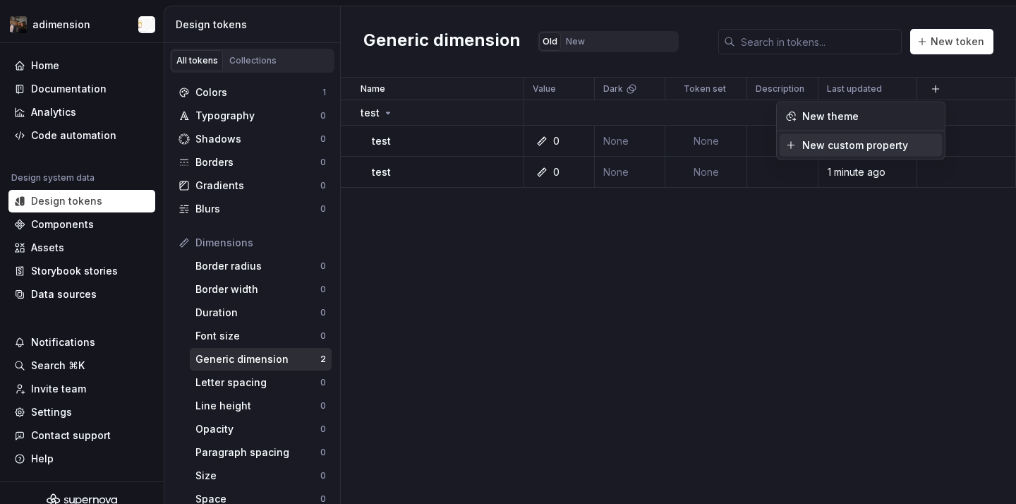
click at [891, 150] on div "New custom property" at bounding box center [855, 145] width 106 height 14
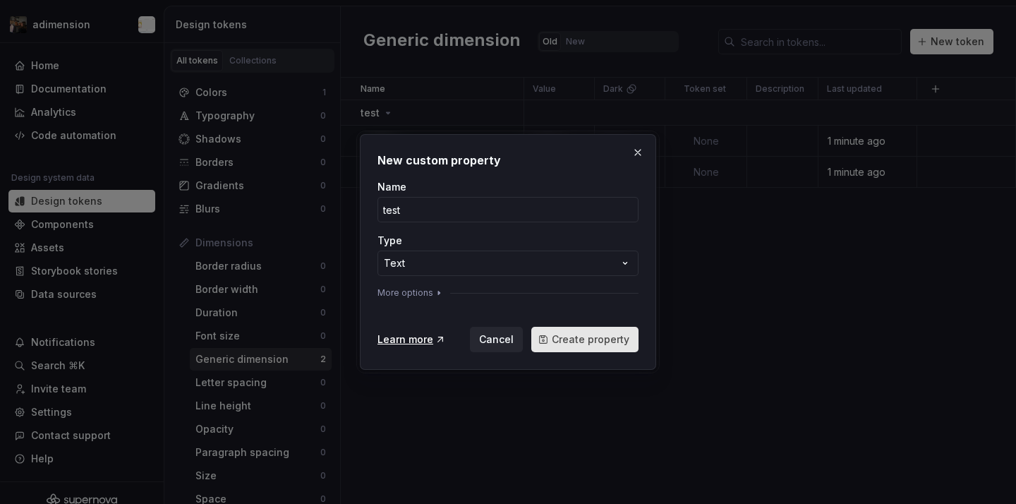
type input "test"
click at [596, 339] on span "Create property" at bounding box center [591, 339] width 78 height 14
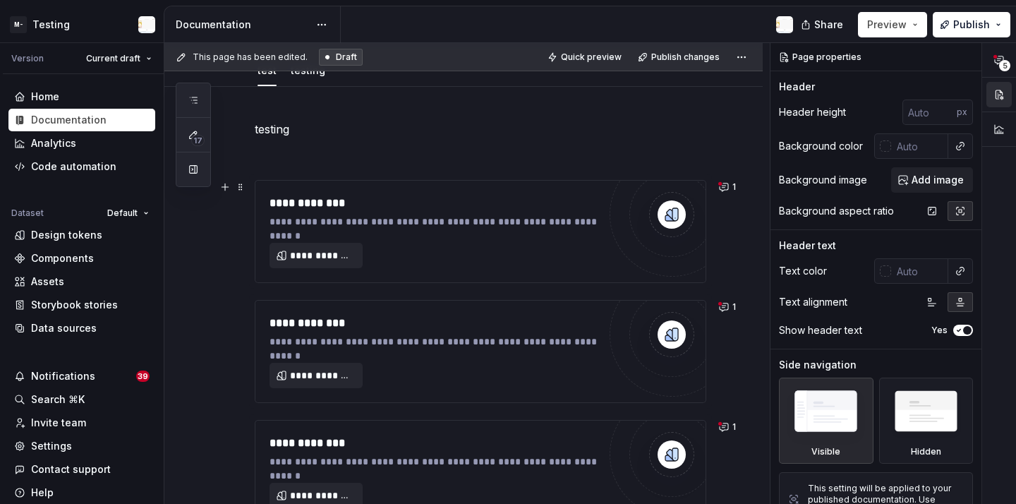
scroll to position [220, 0]
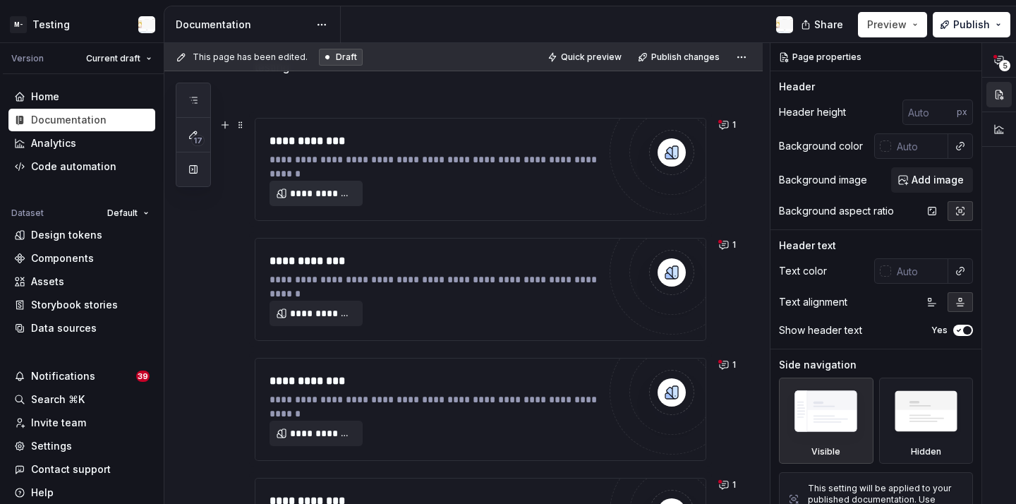
click at [298, 188] on span "**********" at bounding box center [321, 193] width 63 height 14
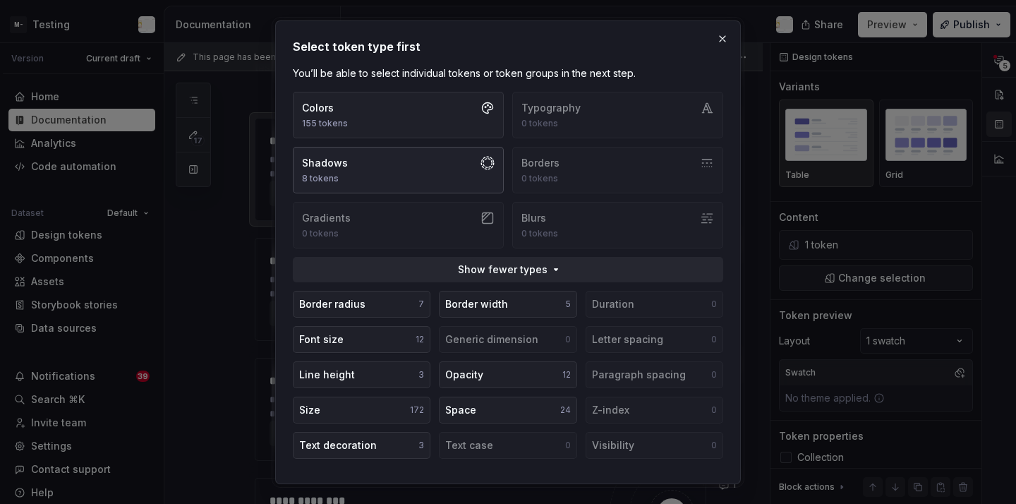
click at [436, 158] on button "Shadows 8 tokens" at bounding box center [398, 170] width 211 height 47
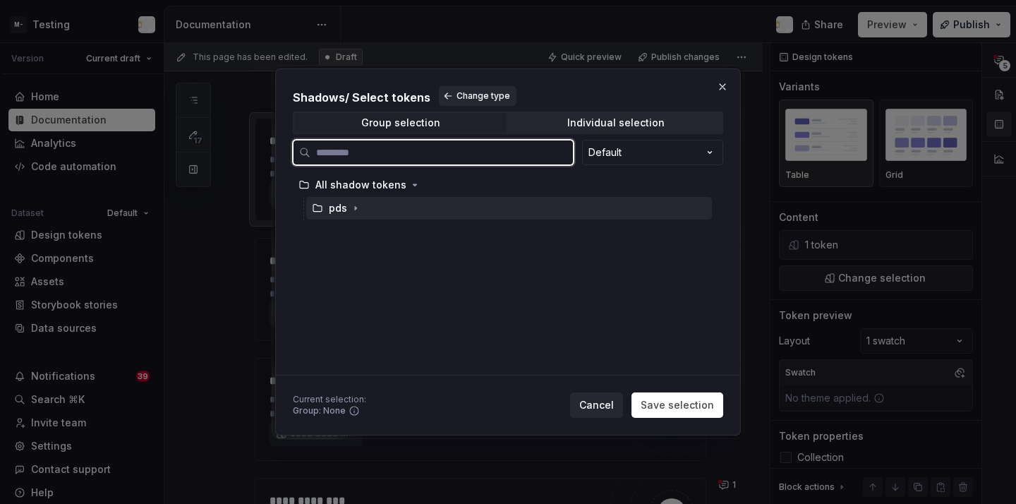
click at [396, 199] on div "pds" at bounding box center [509, 208] width 406 height 23
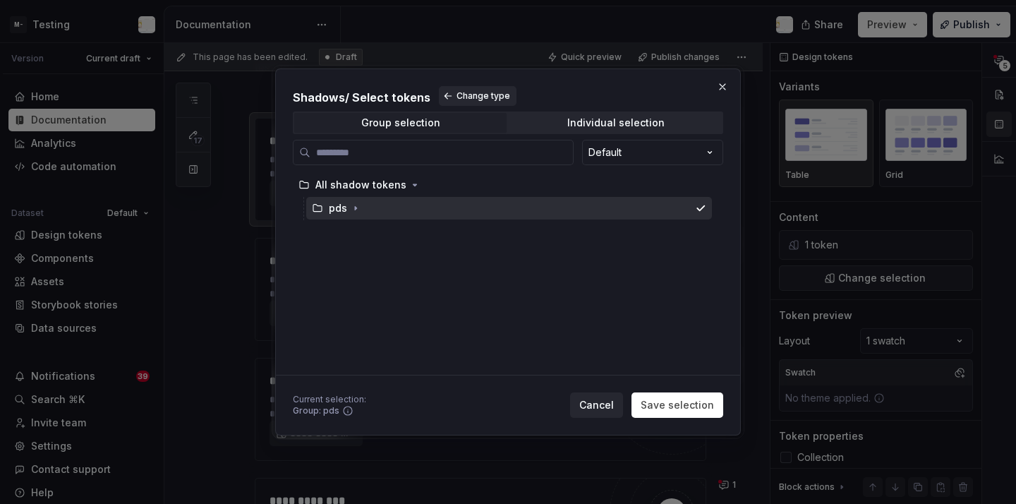
click at [696, 431] on div "Shadows / Select tokens Change type Group selection Individual selection Defaul…" at bounding box center [508, 252] width 466 height 368
click at [679, 411] on span "Save selection" at bounding box center [677, 405] width 73 height 14
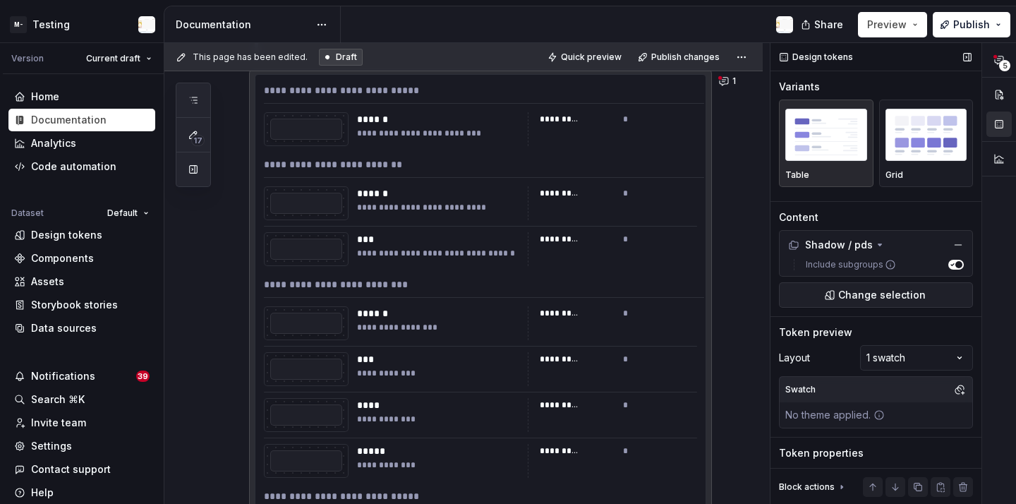
scroll to position [162, 0]
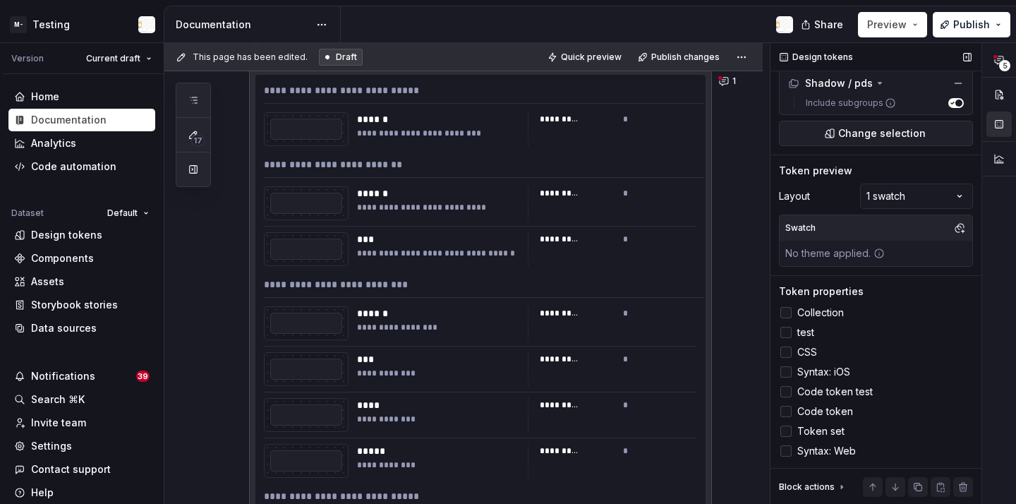
click at [786, 313] on icon at bounding box center [786, 313] width 0 height 0
click at [787, 317] on div at bounding box center [785, 312] width 11 height 11
click at [787, 339] on label "test" at bounding box center [876, 332] width 194 height 17
click at [786, 313] on icon at bounding box center [786, 313] width 0 height 0
click at [786, 332] on icon at bounding box center [786, 332] width 0 height 0
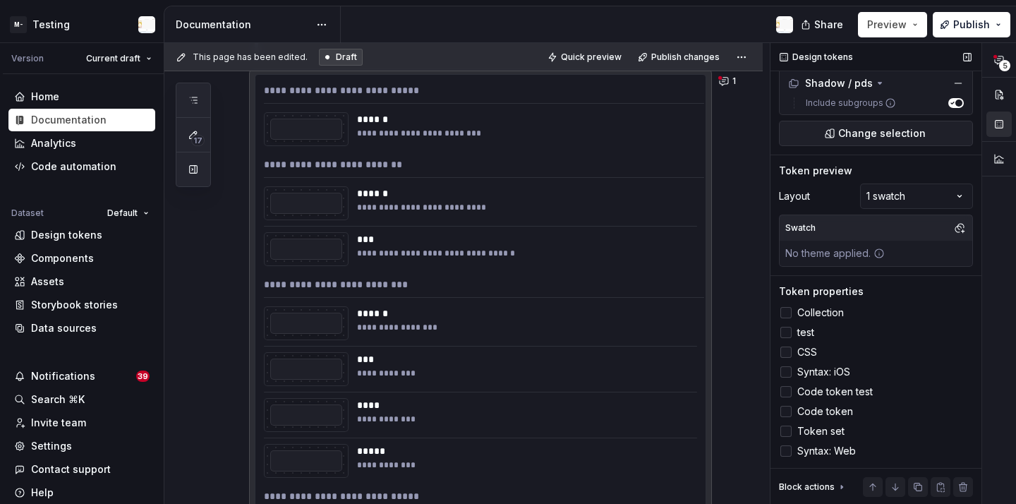
click at [791, 355] on div at bounding box center [785, 351] width 11 height 11
click at [785, 372] on div at bounding box center [785, 371] width 11 height 11
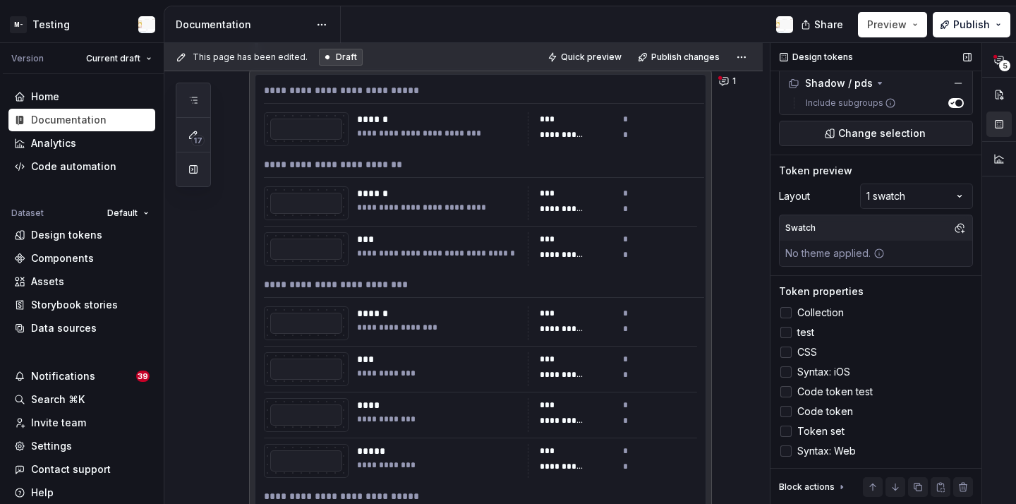
click at [784, 387] on div at bounding box center [785, 391] width 11 height 11
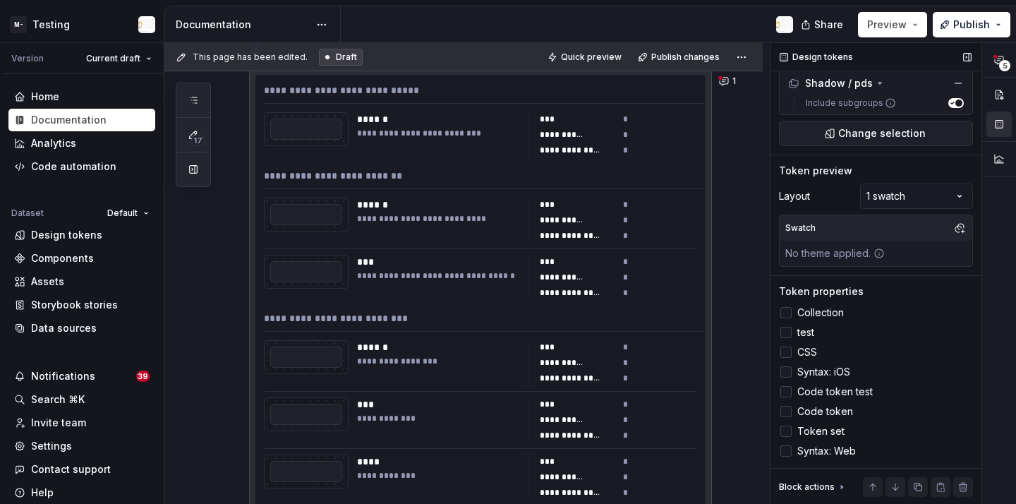
click at [787, 365] on label "Syntax: iOS" at bounding box center [876, 371] width 194 height 17
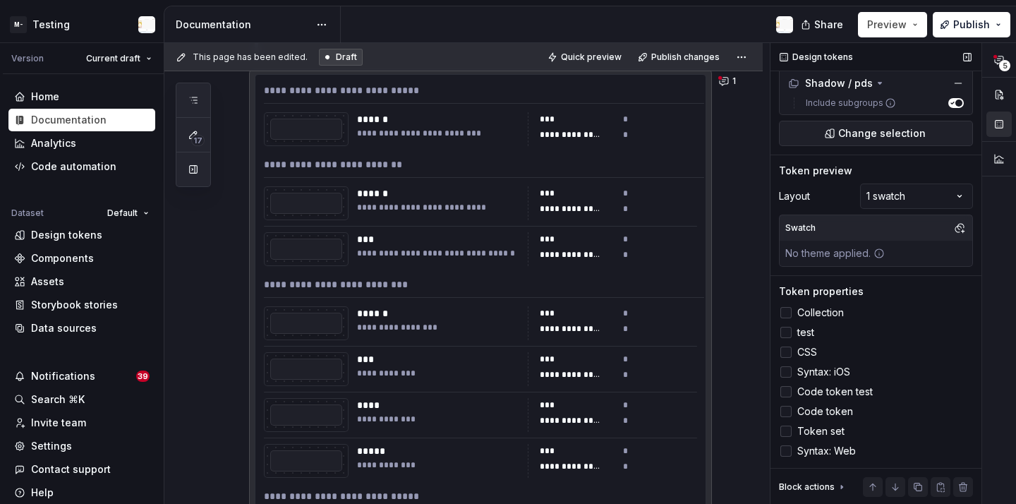
click at [787, 386] on div at bounding box center [785, 391] width 11 height 11
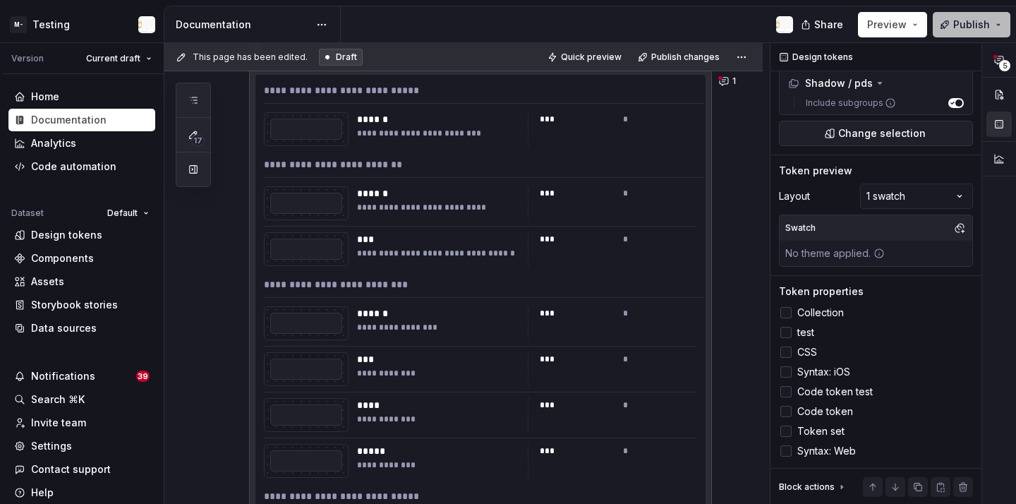
click at [955, 13] on button "Publish" at bounding box center [972, 24] width 78 height 25
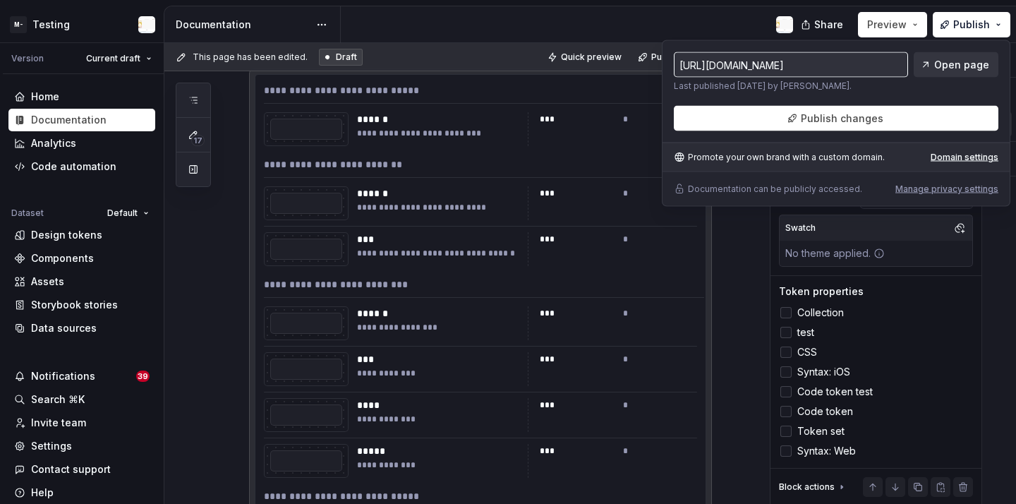
click at [952, 72] on link "Open page" at bounding box center [956, 64] width 85 height 25
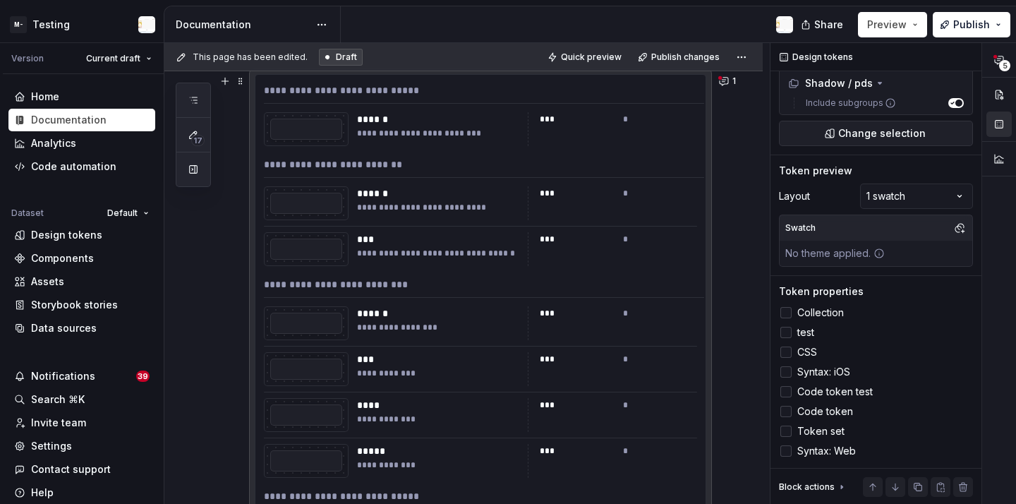
click at [400, 279] on div "**********" at bounding box center [484, 287] width 440 height 20
type textarea "*"
